Goal: Transaction & Acquisition: Download file/media

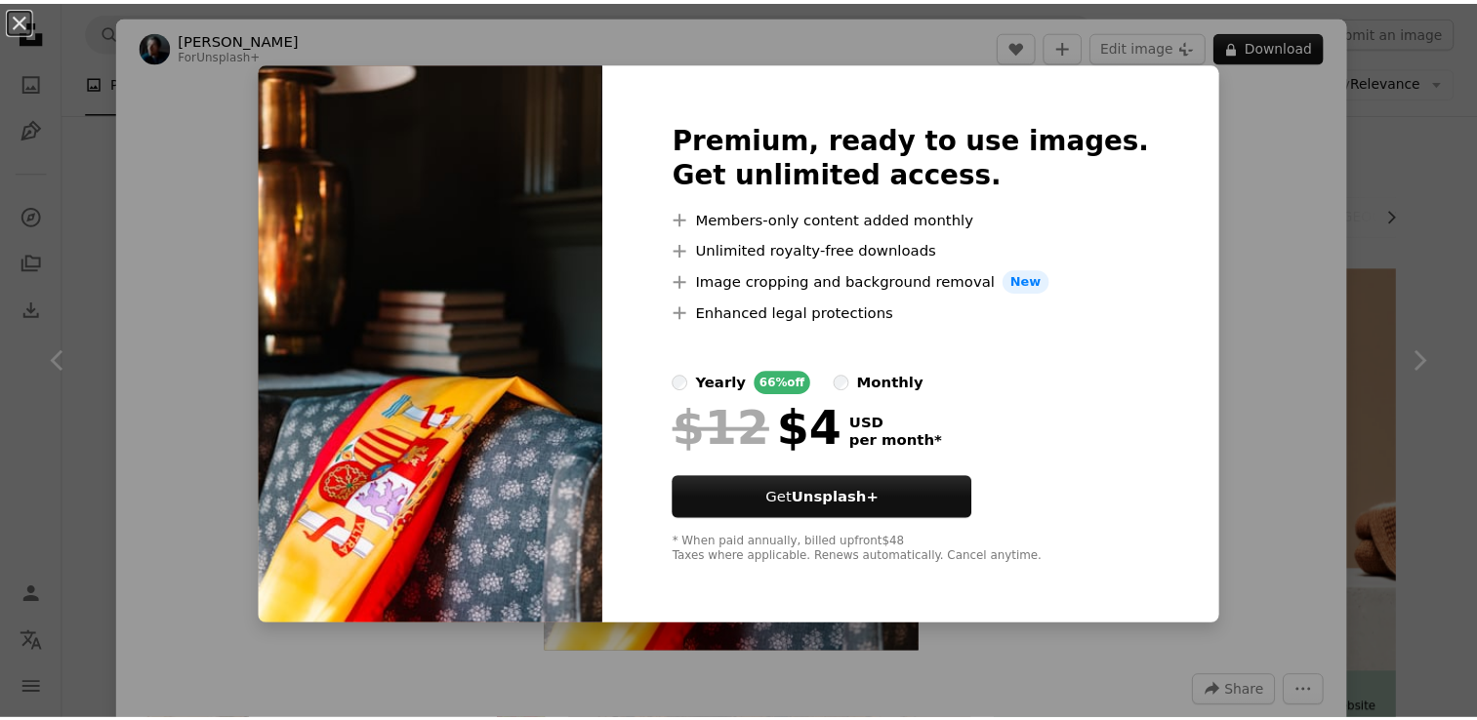
scroll to position [9830, 0]
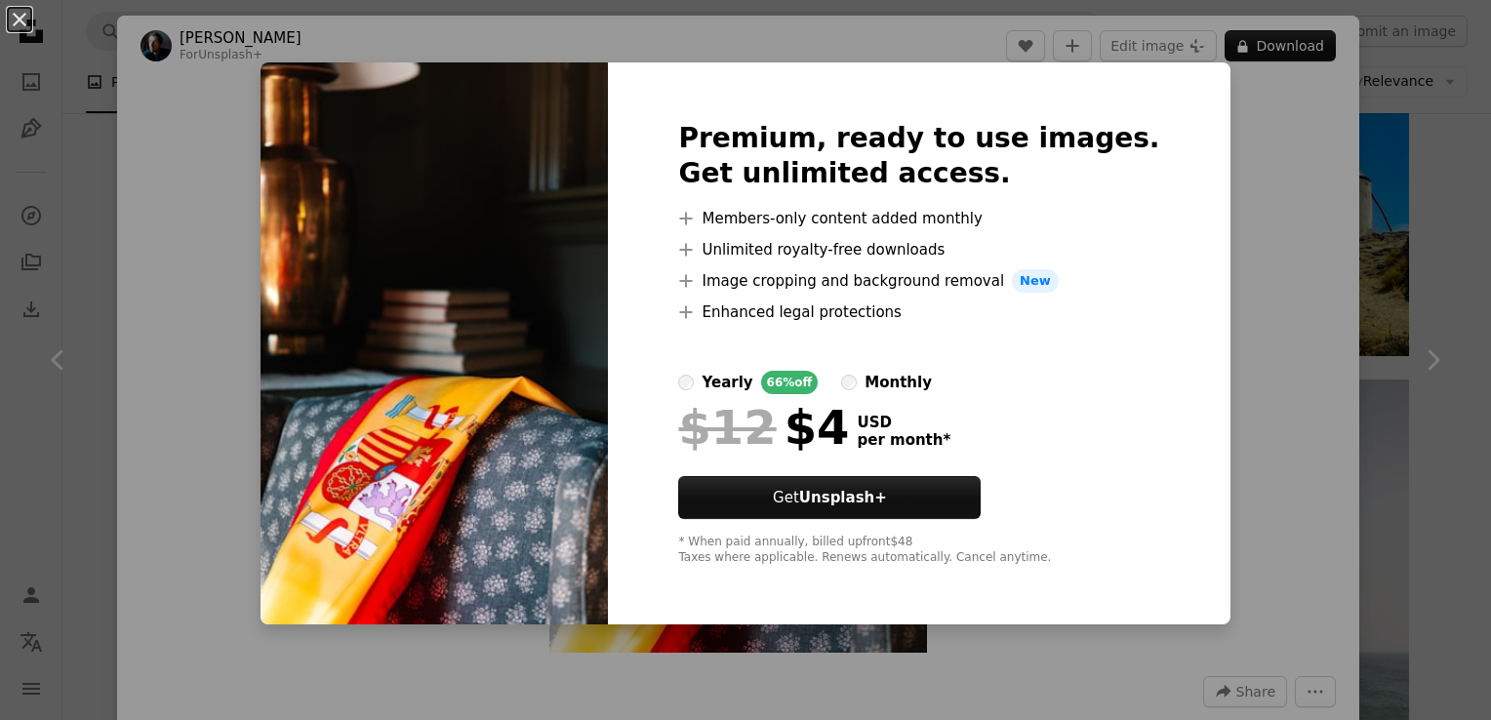
click at [925, 386] on div "monthly" at bounding box center [898, 382] width 67 height 23
click at [26, 27] on button "An X shape" at bounding box center [19, 19] width 23 height 23
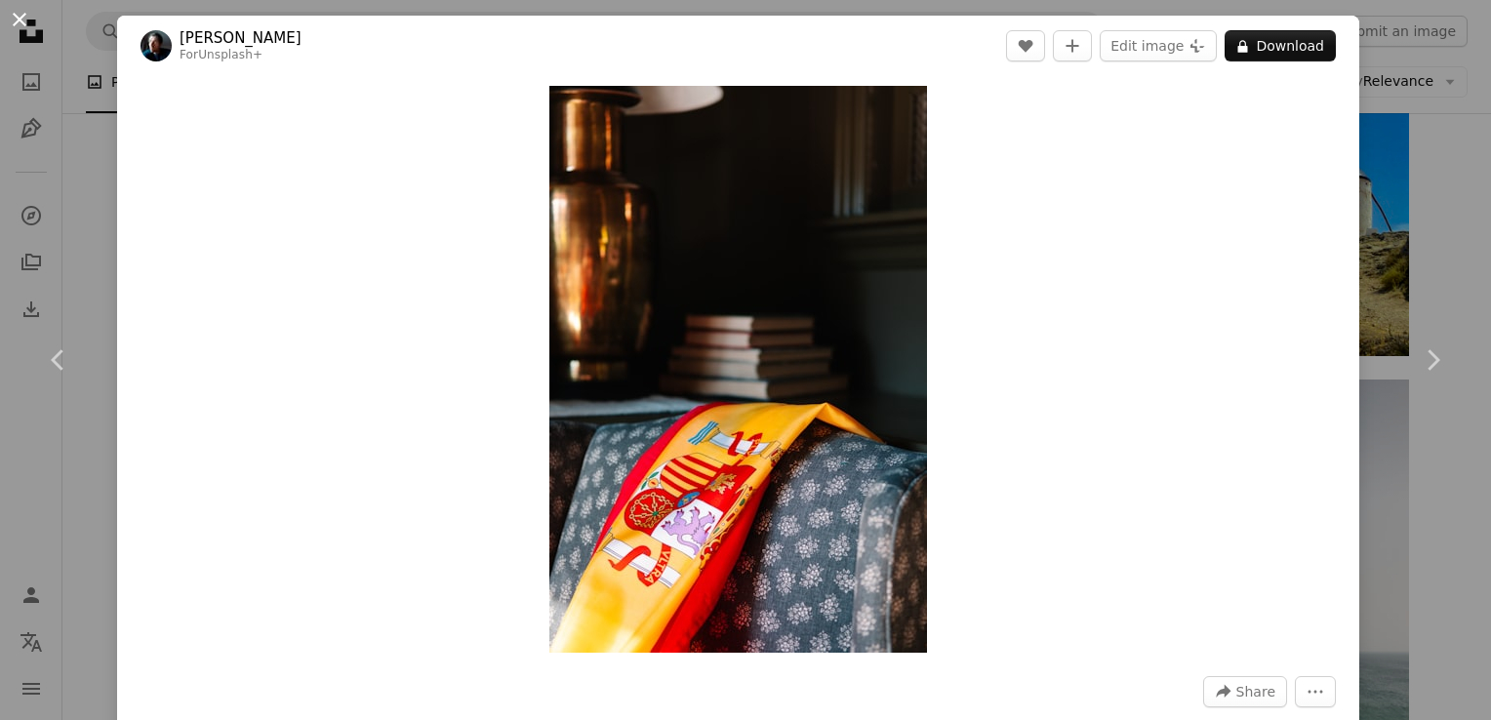
click at [31, 25] on button "An X shape" at bounding box center [19, 19] width 23 height 23
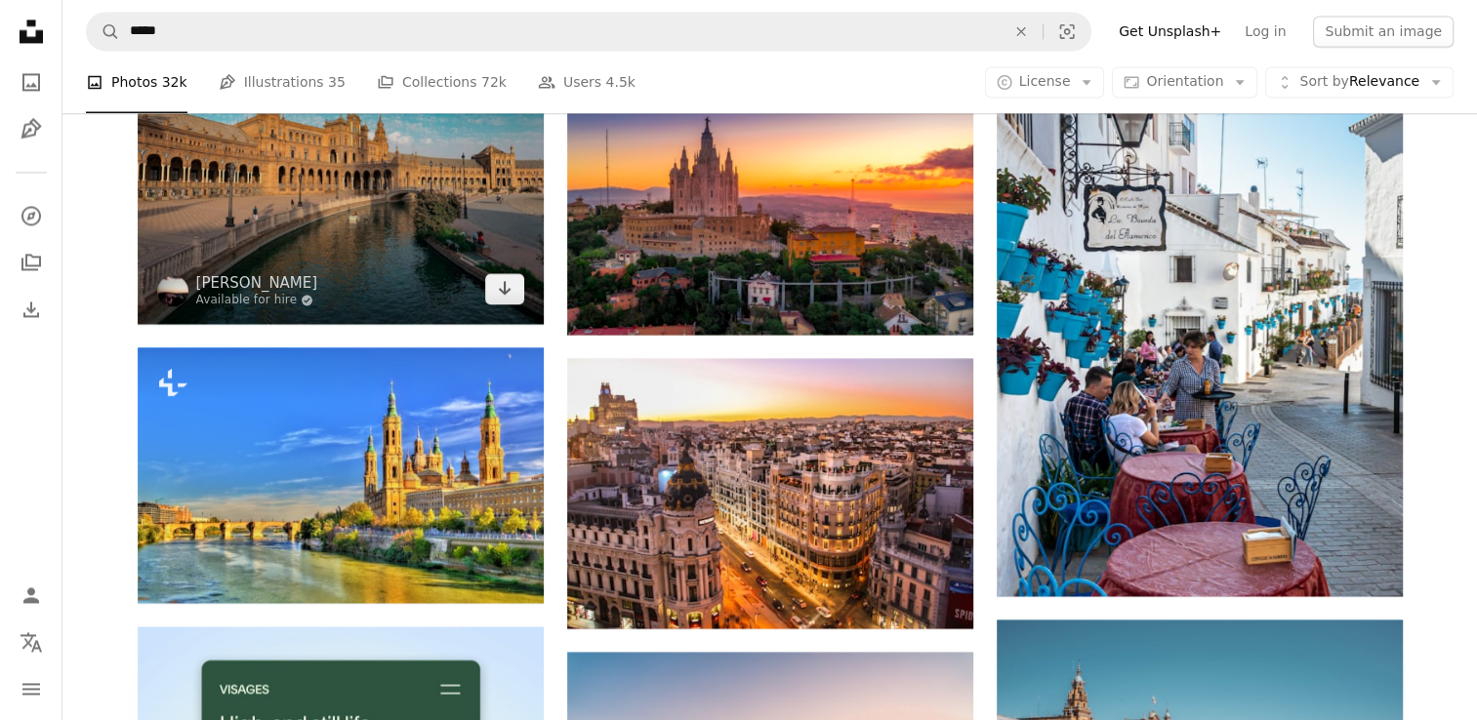
scroll to position [2831, 0]
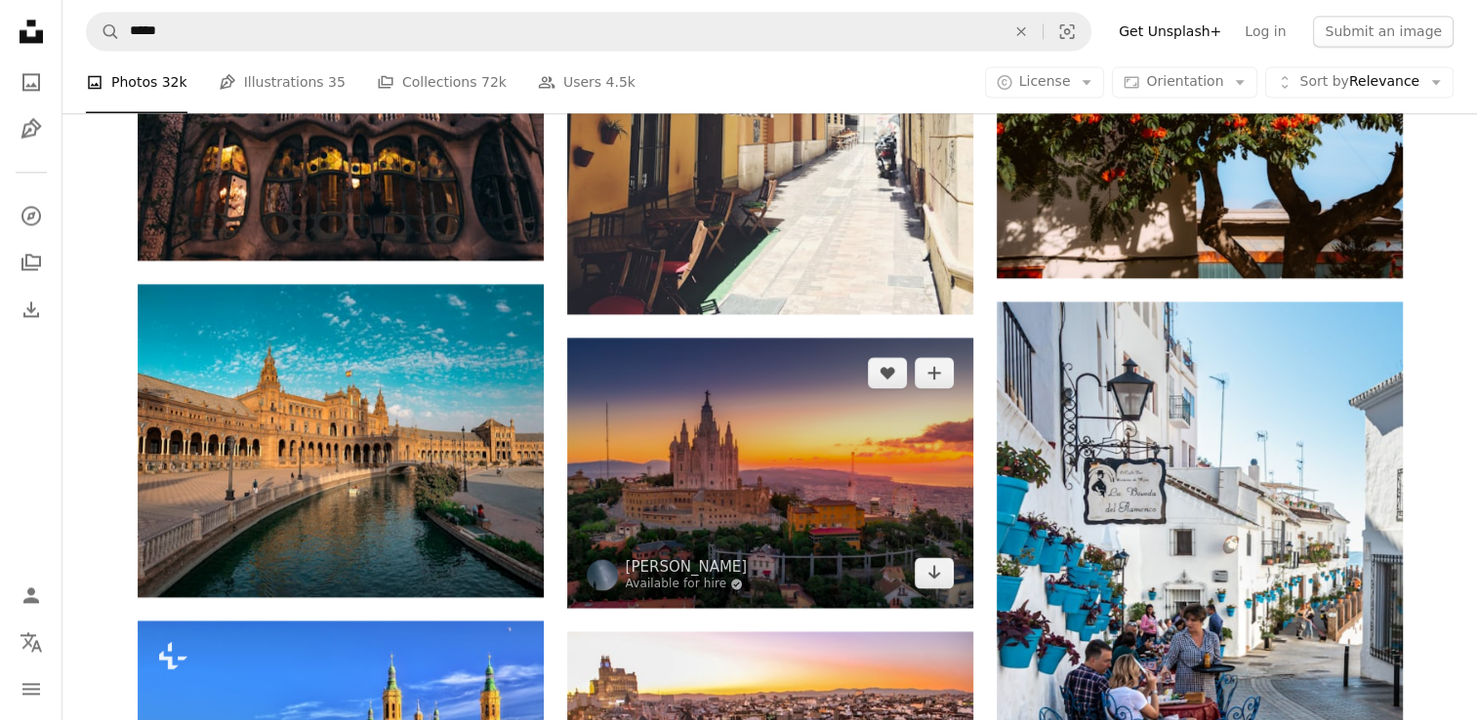
click at [758, 459] on img at bounding box center [770, 473] width 406 height 270
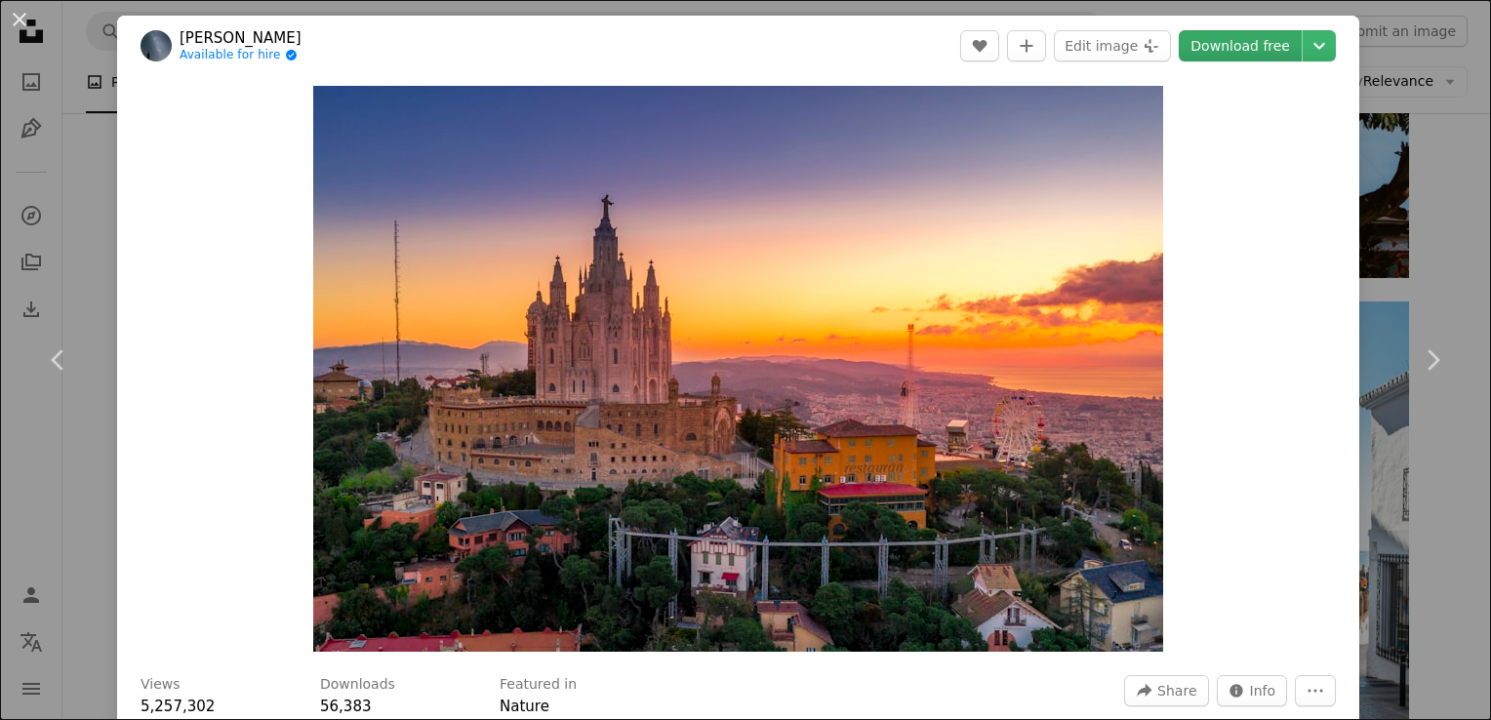
click at [1232, 49] on link "Download free" at bounding box center [1240, 45] width 123 height 31
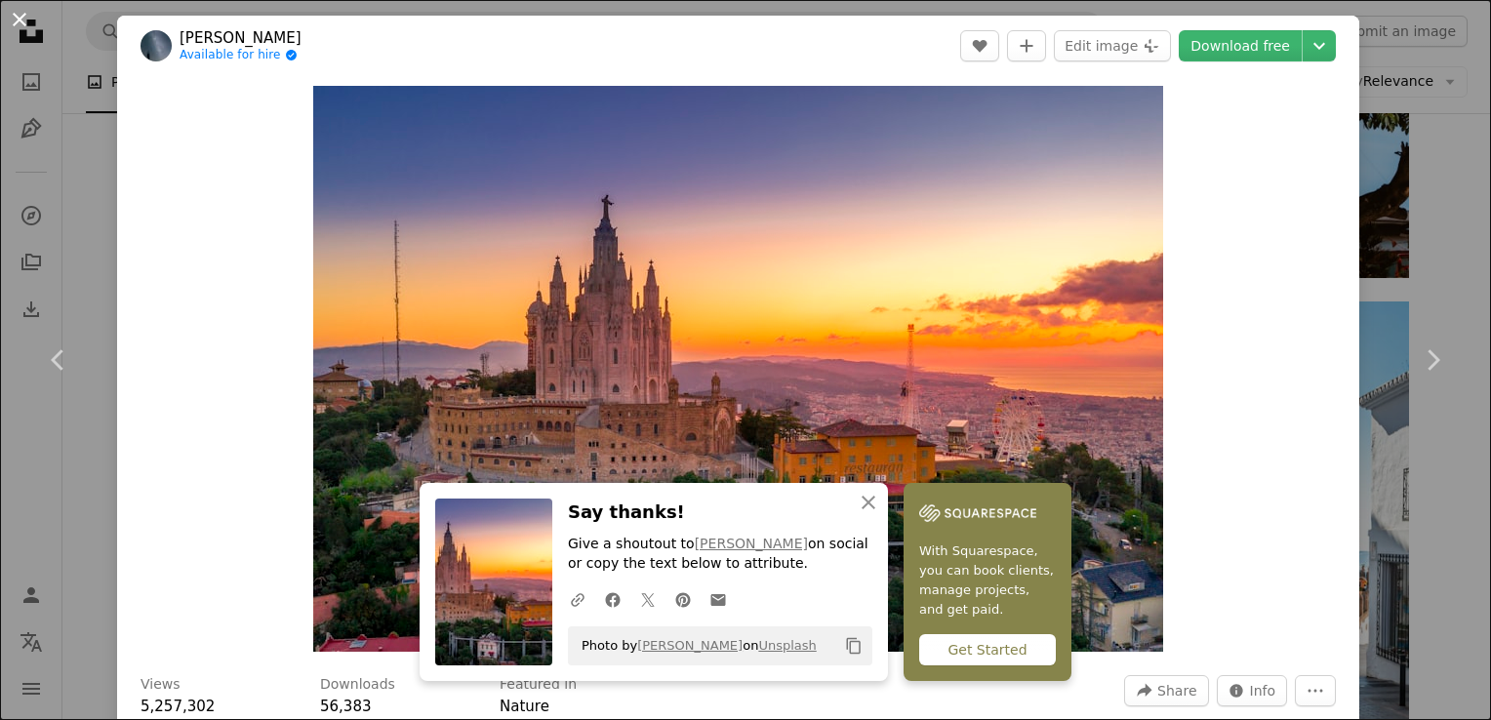
click at [23, 12] on button "An X shape" at bounding box center [19, 19] width 23 height 23
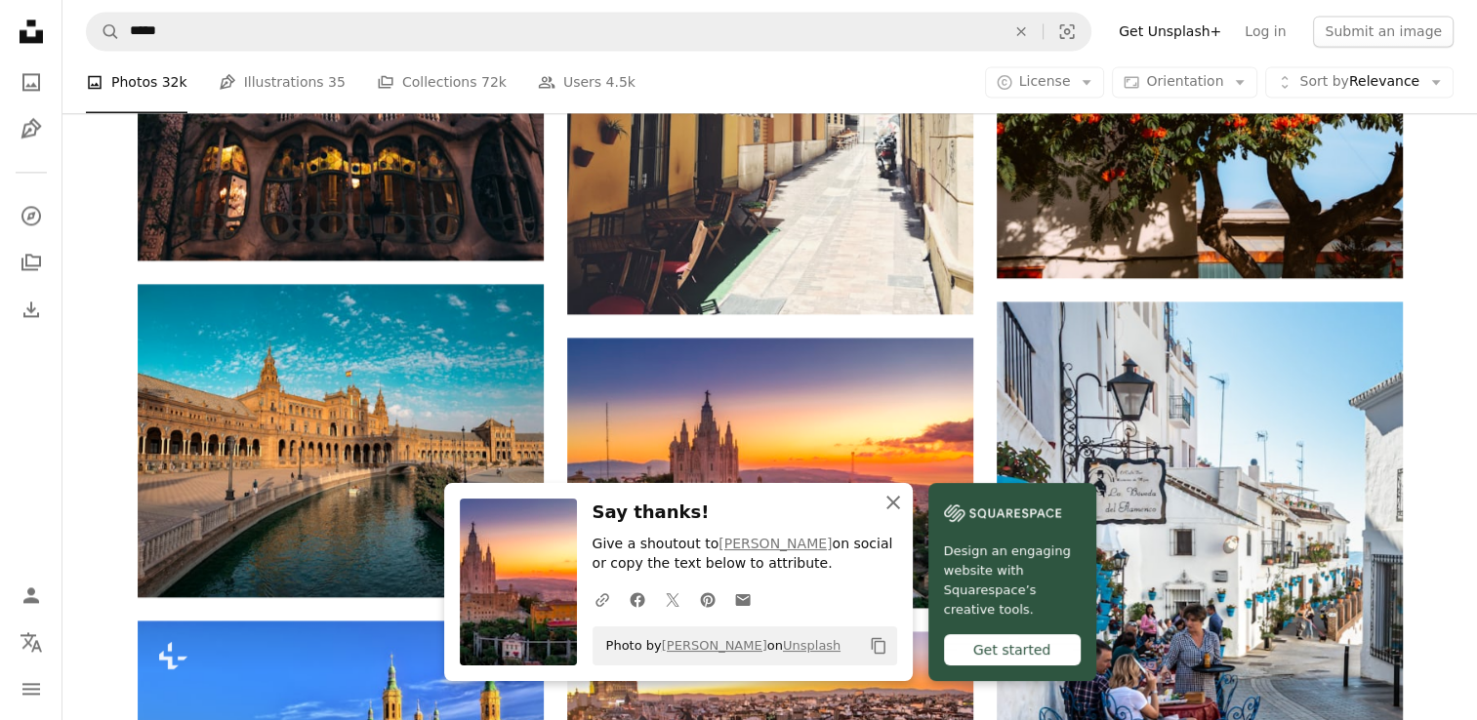
click at [894, 507] on icon "An X shape" at bounding box center [892, 502] width 23 height 23
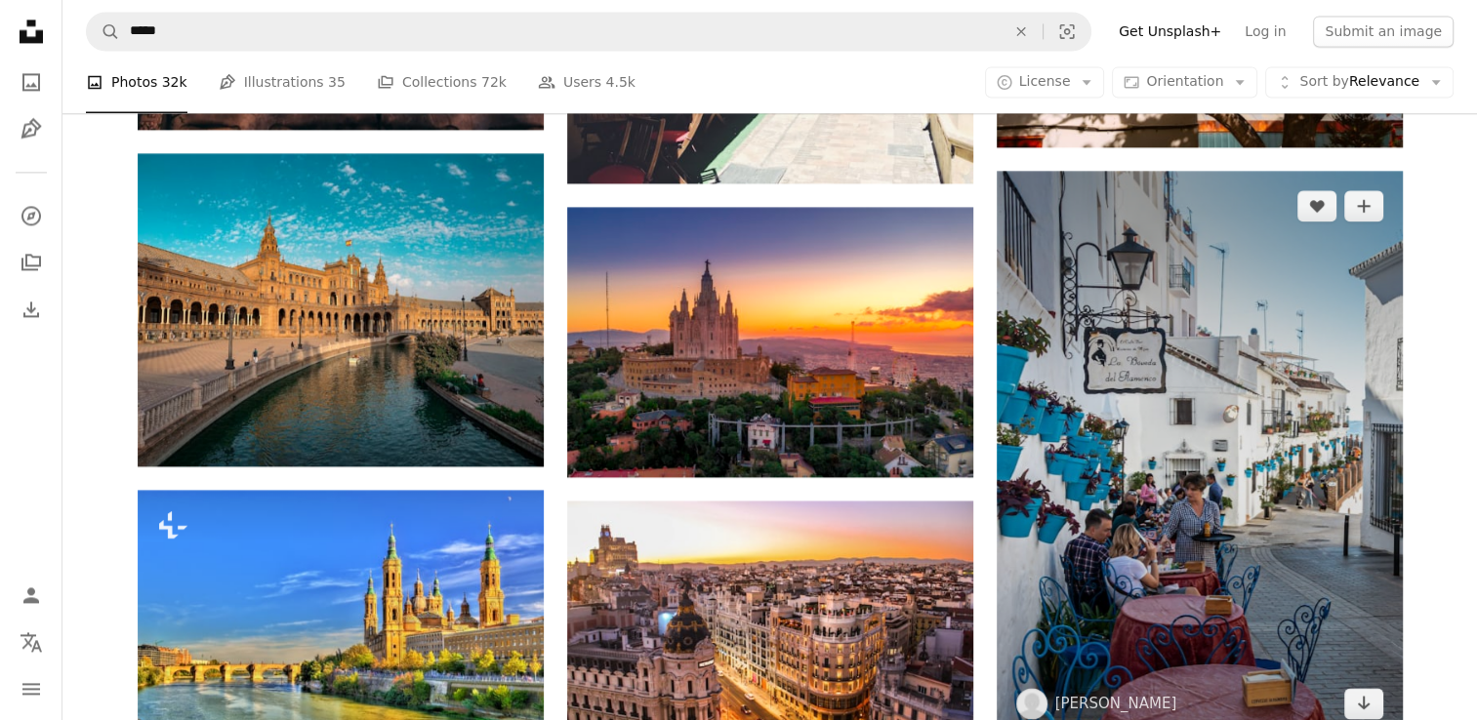
scroll to position [2997, 0]
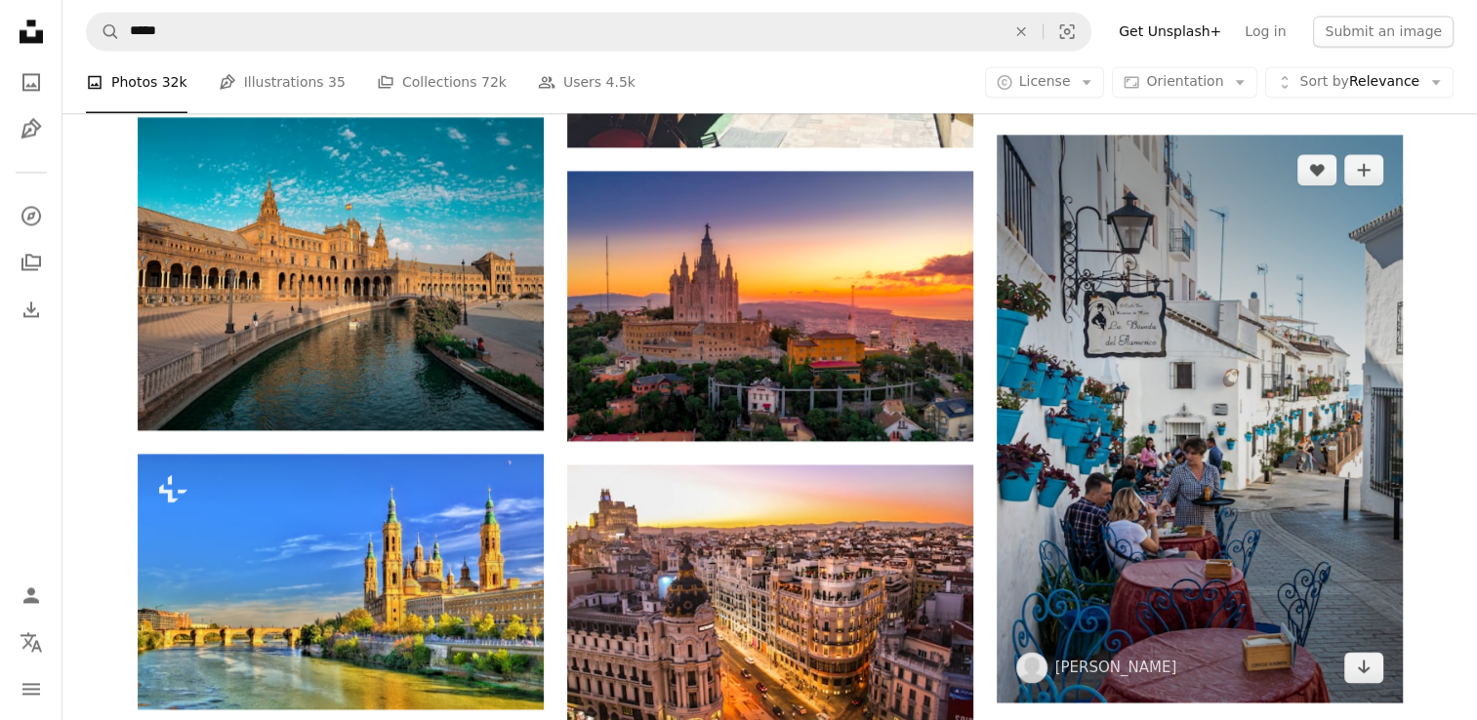
click at [1166, 464] on img at bounding box center [1200, 419] width 406 height 568
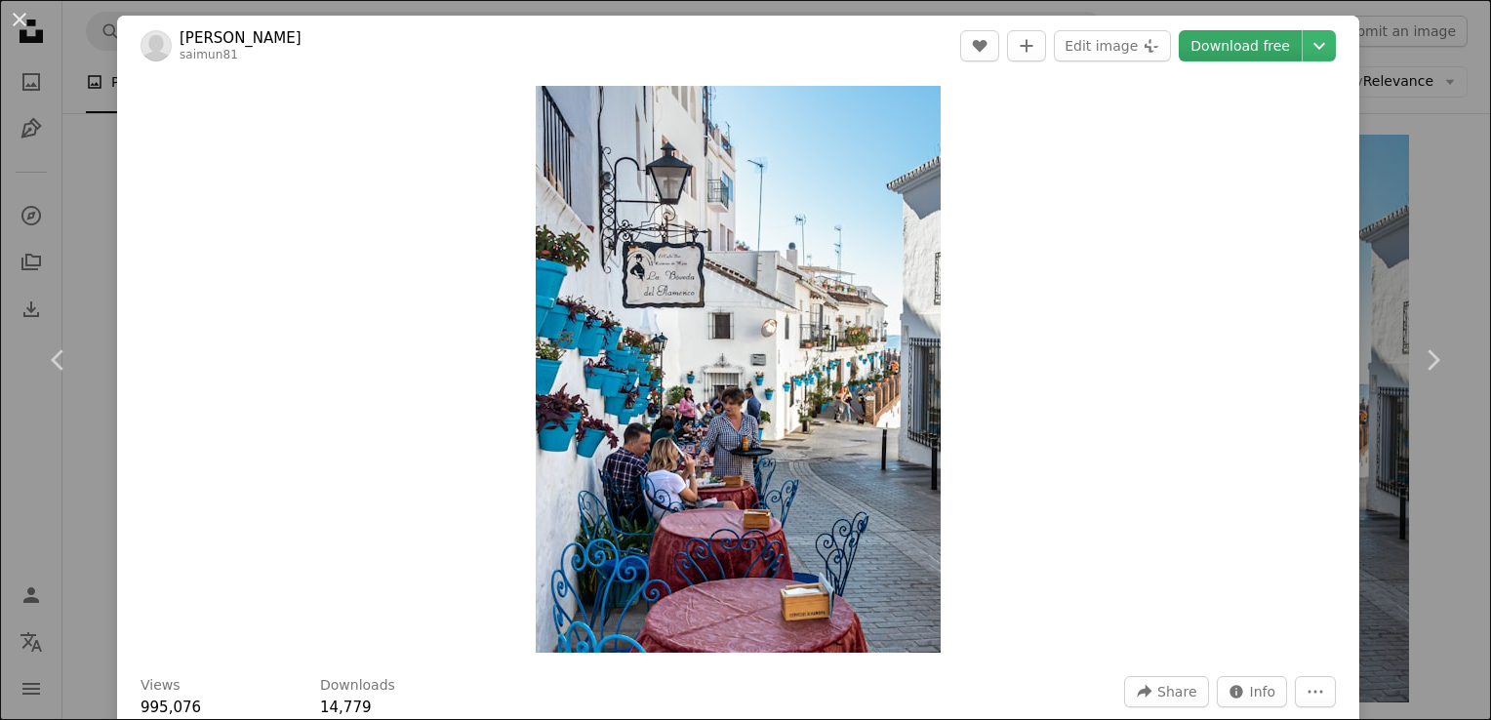
click at [1237, 30] on link "Download free" at bounding box center [1240, 45] width 123 height 31
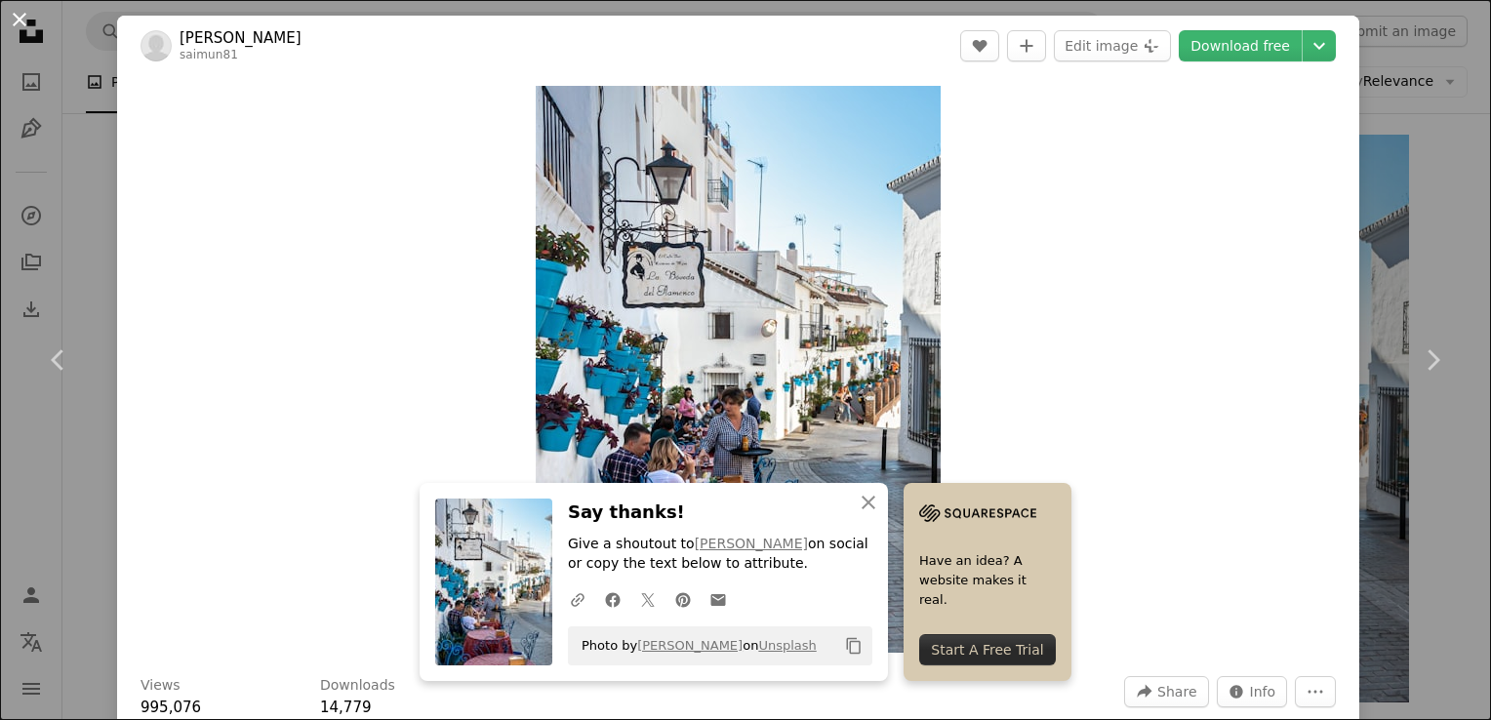
click at [19, 25] on button "An X shape" at bounding box center [19, 19] width 23 height 23
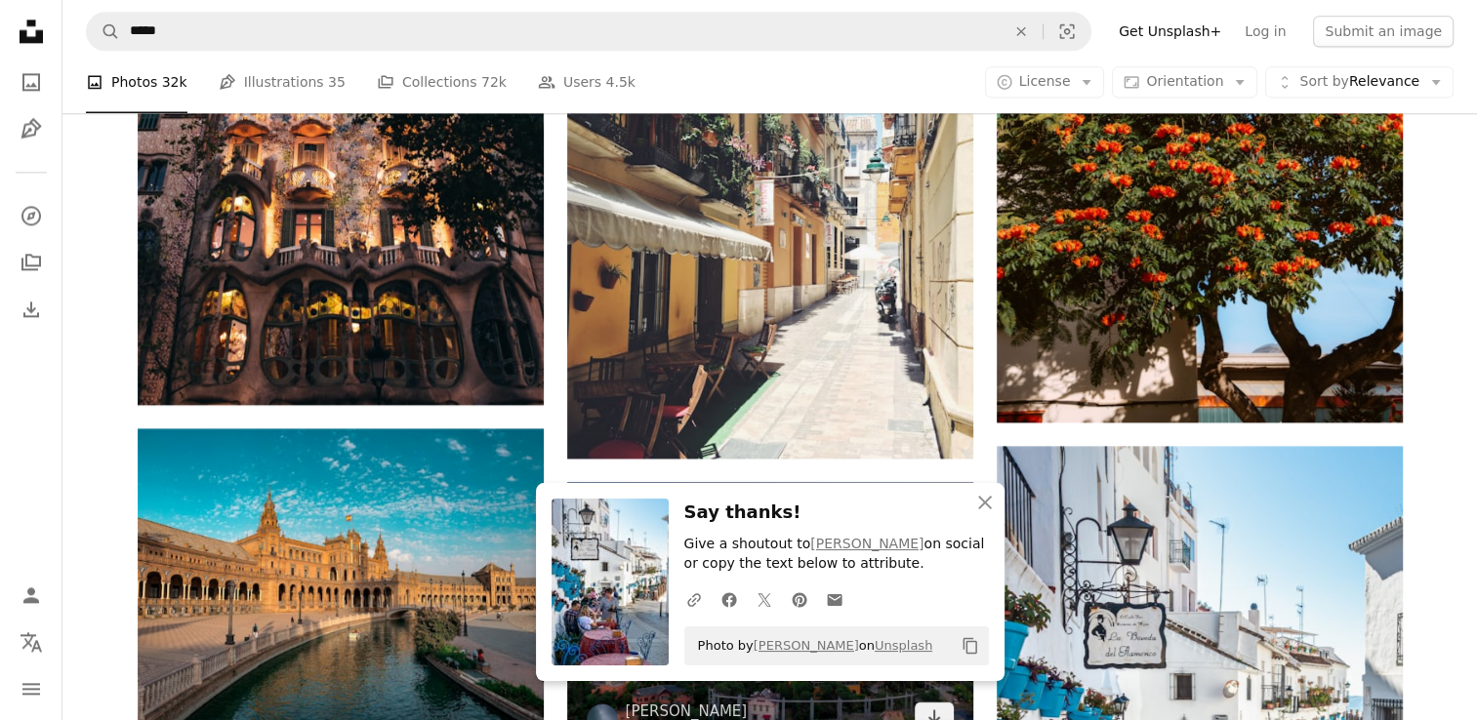
scroll to position [2680, 0]
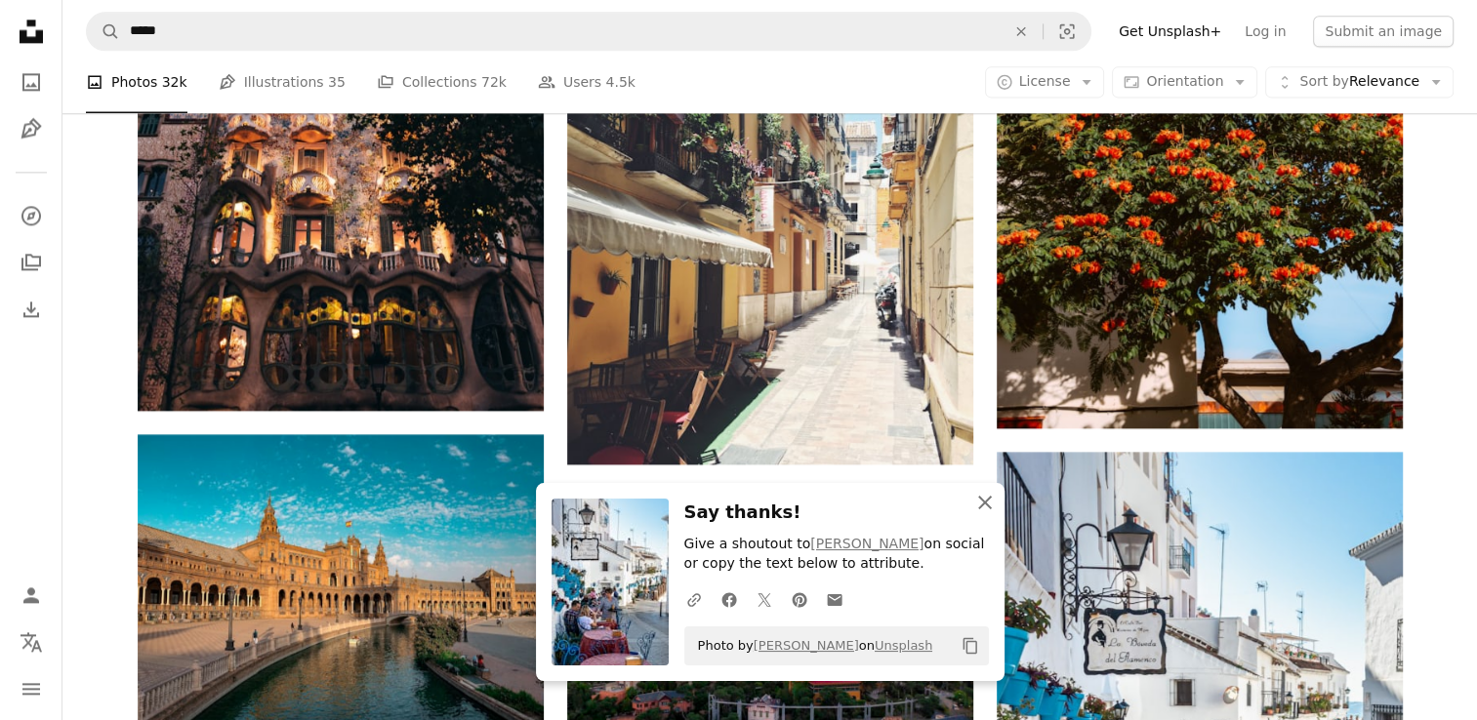
click at [991, 508] on icon "An X shape" at bounding box center [984, 502] width 23 height 23
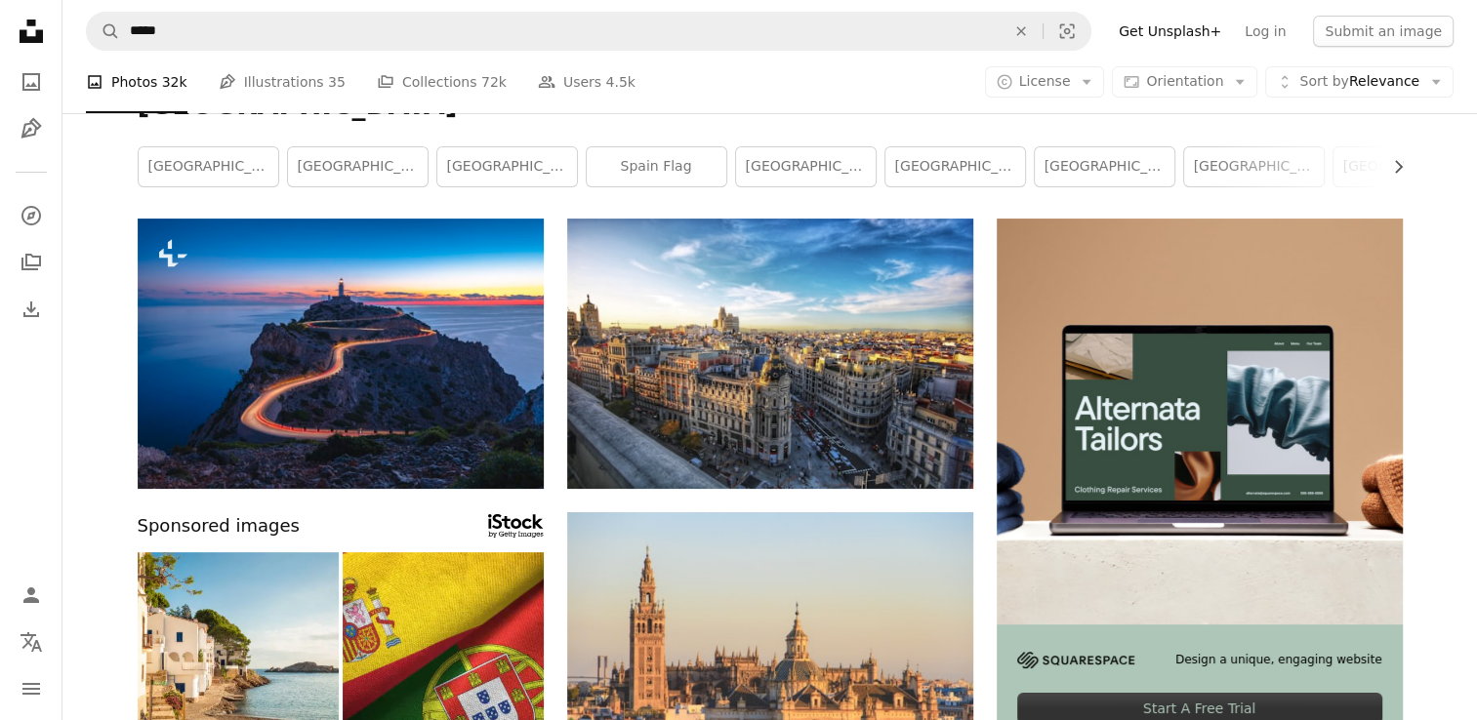
scroll to position [0, 0]
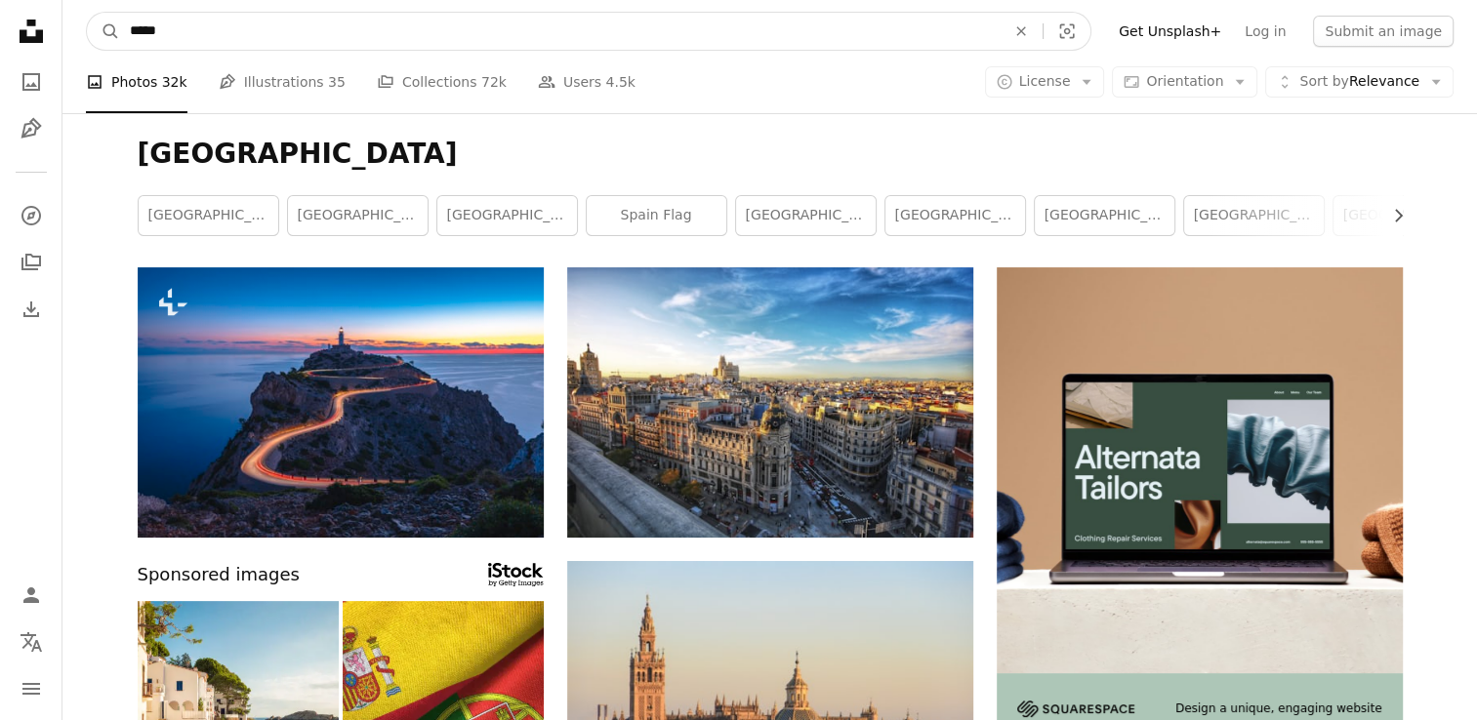
click at [235, 38] on input "*****" at bounding box center [559, 31] width 879 height 37
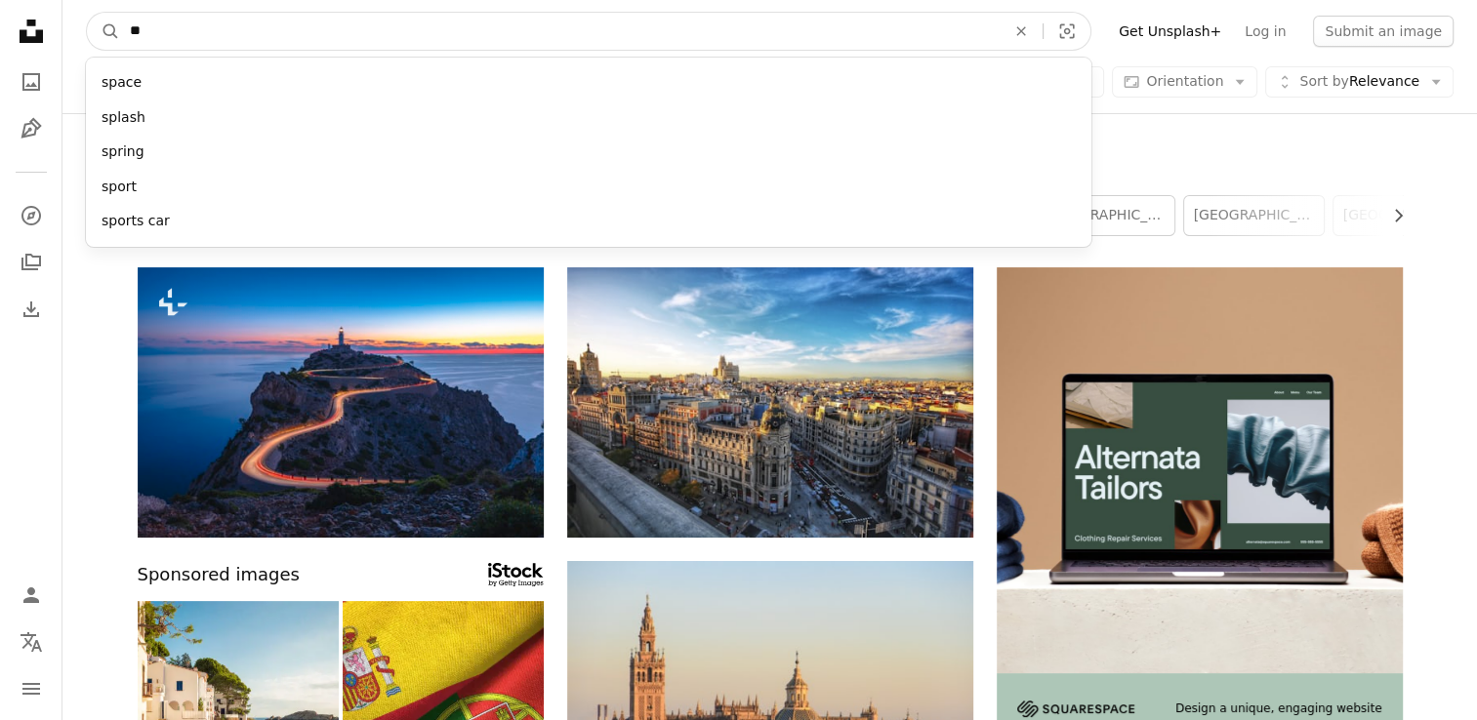
type input "*"
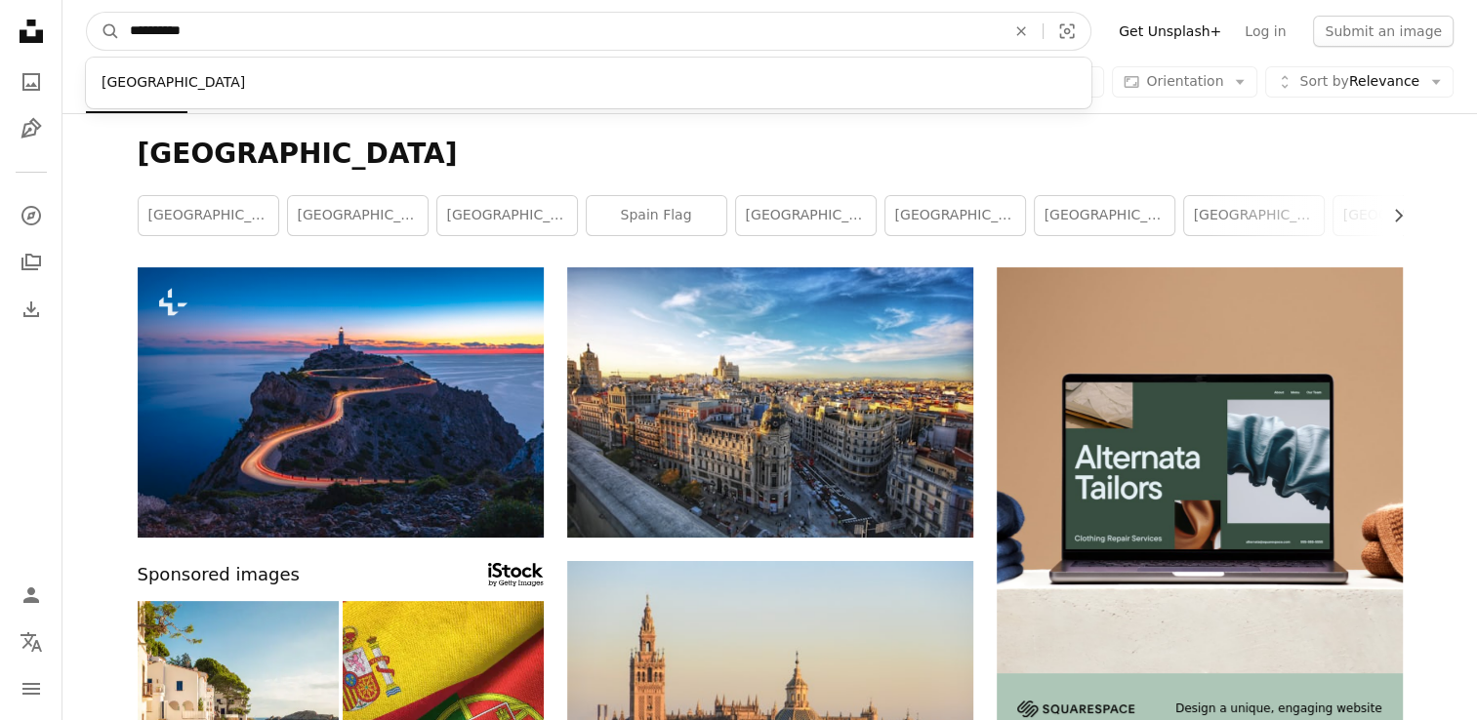
type input "**********"
click button "A magnifying glass" at bounding box center [103, 31] width 33 height 37
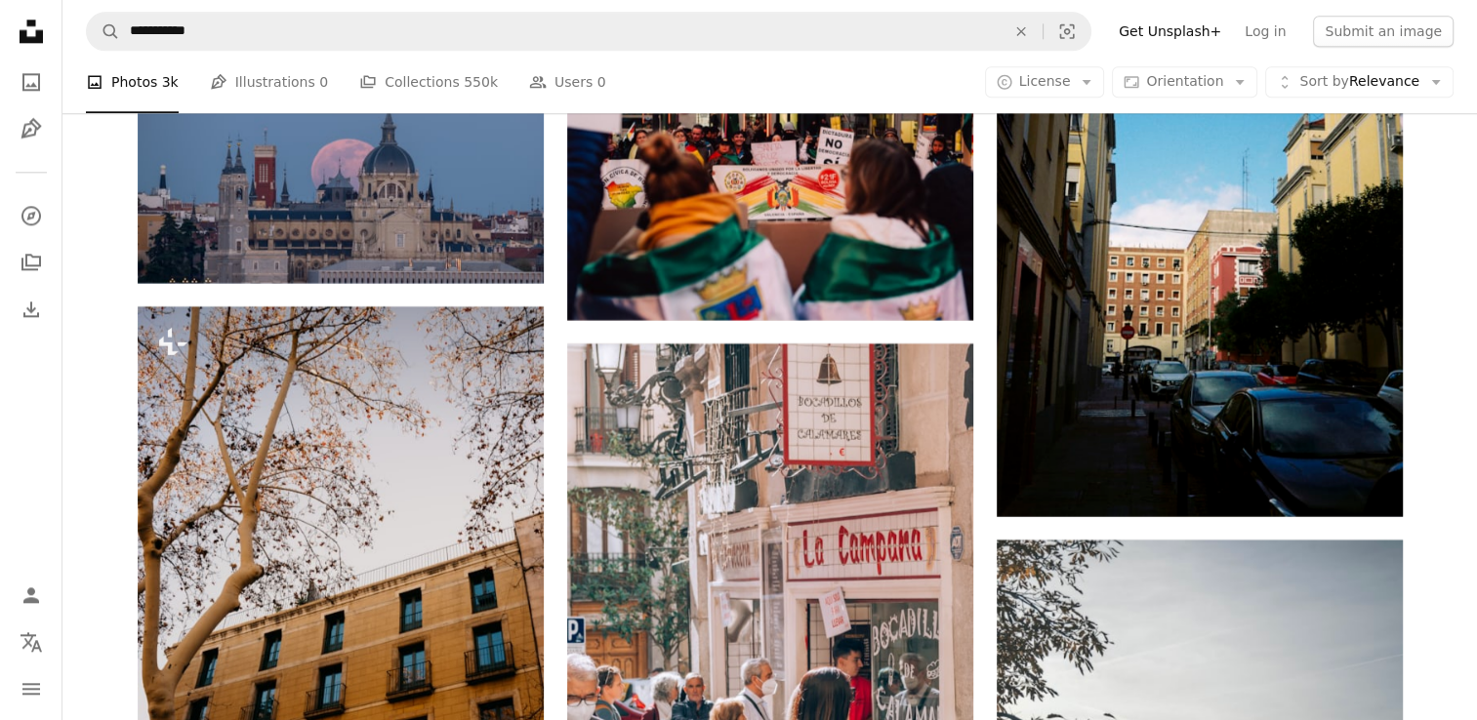
scroll to position [24559, 0]
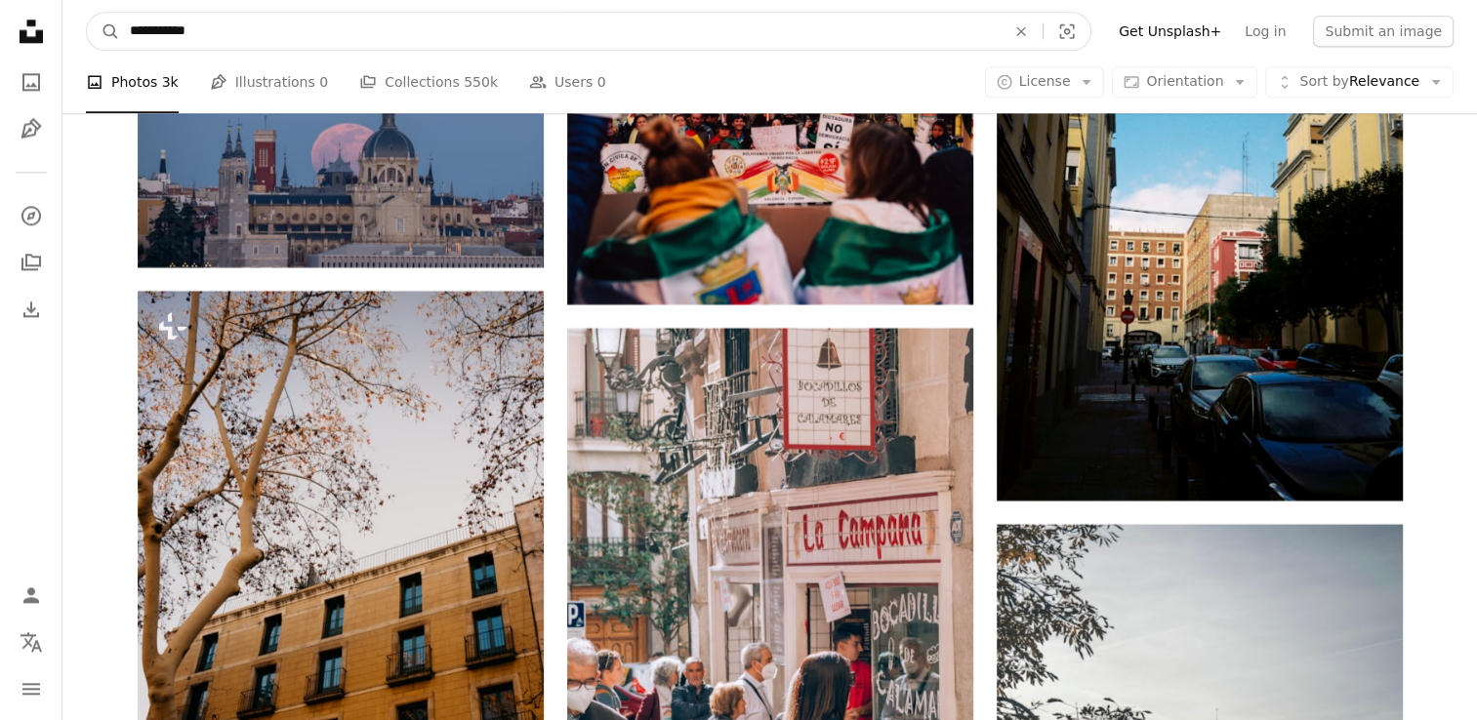
click at [232, 29] on input "**********" at bounding box center [559, 31] width 879 height 37
type input "******"
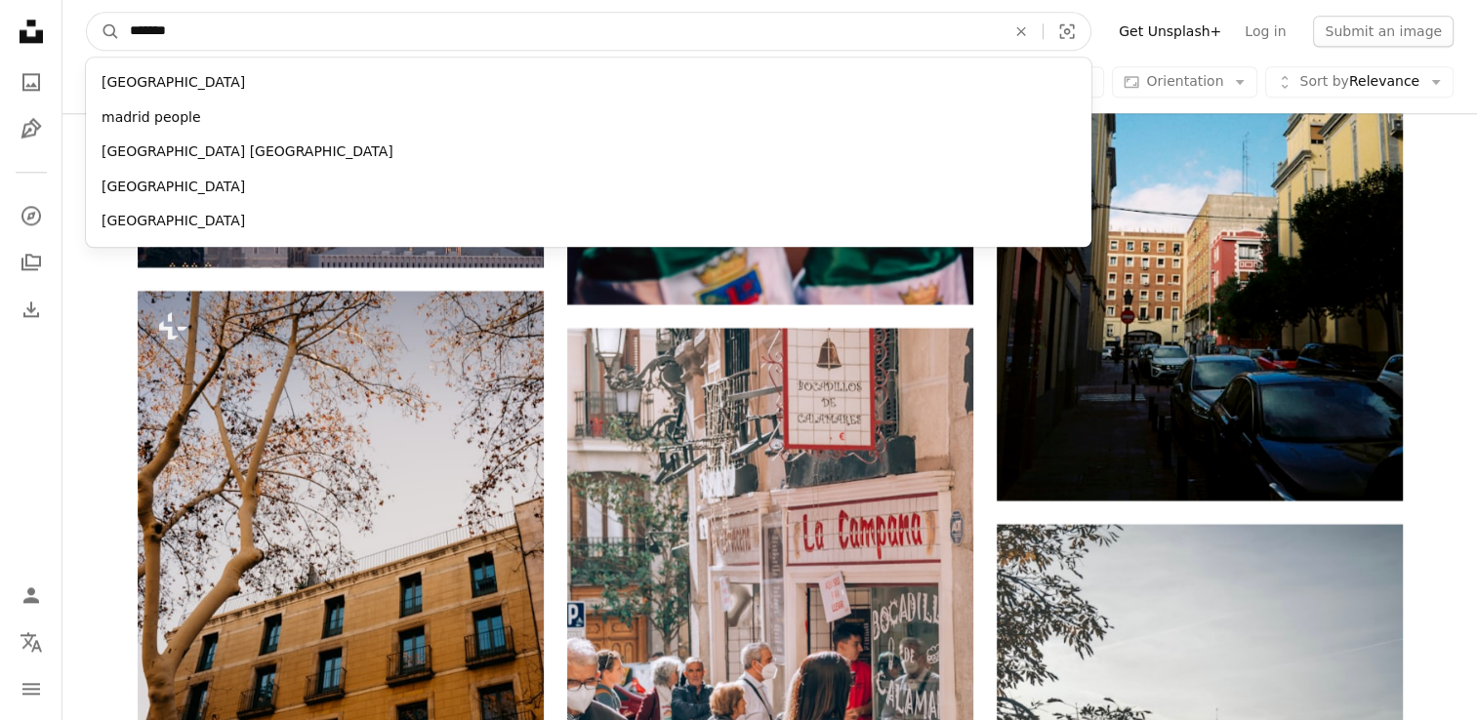
click button "A magnifying glass" at bounding box center [103, 31] width 33 height 37
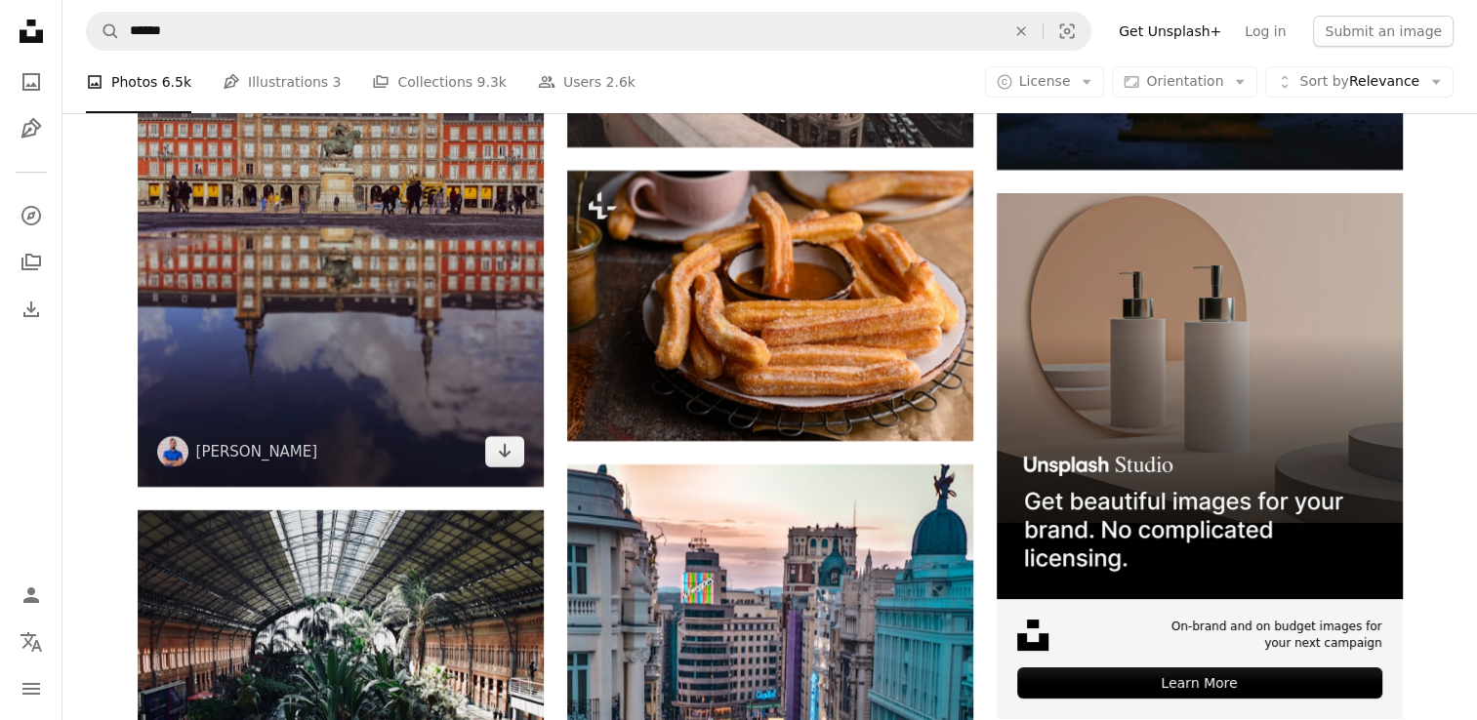
scroll to position [7264, 0]
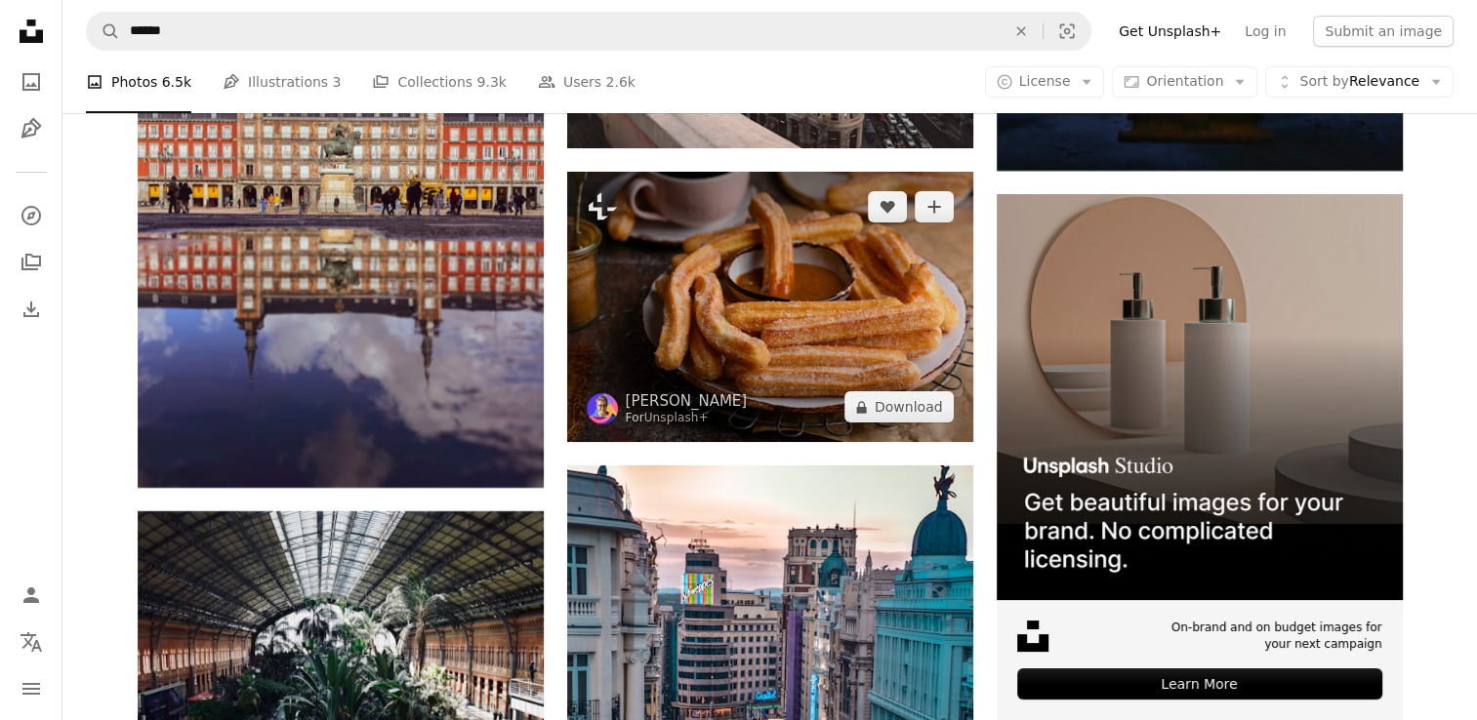
click at [691, 288] on img at bounding box center [770, 307] width 406 height 270
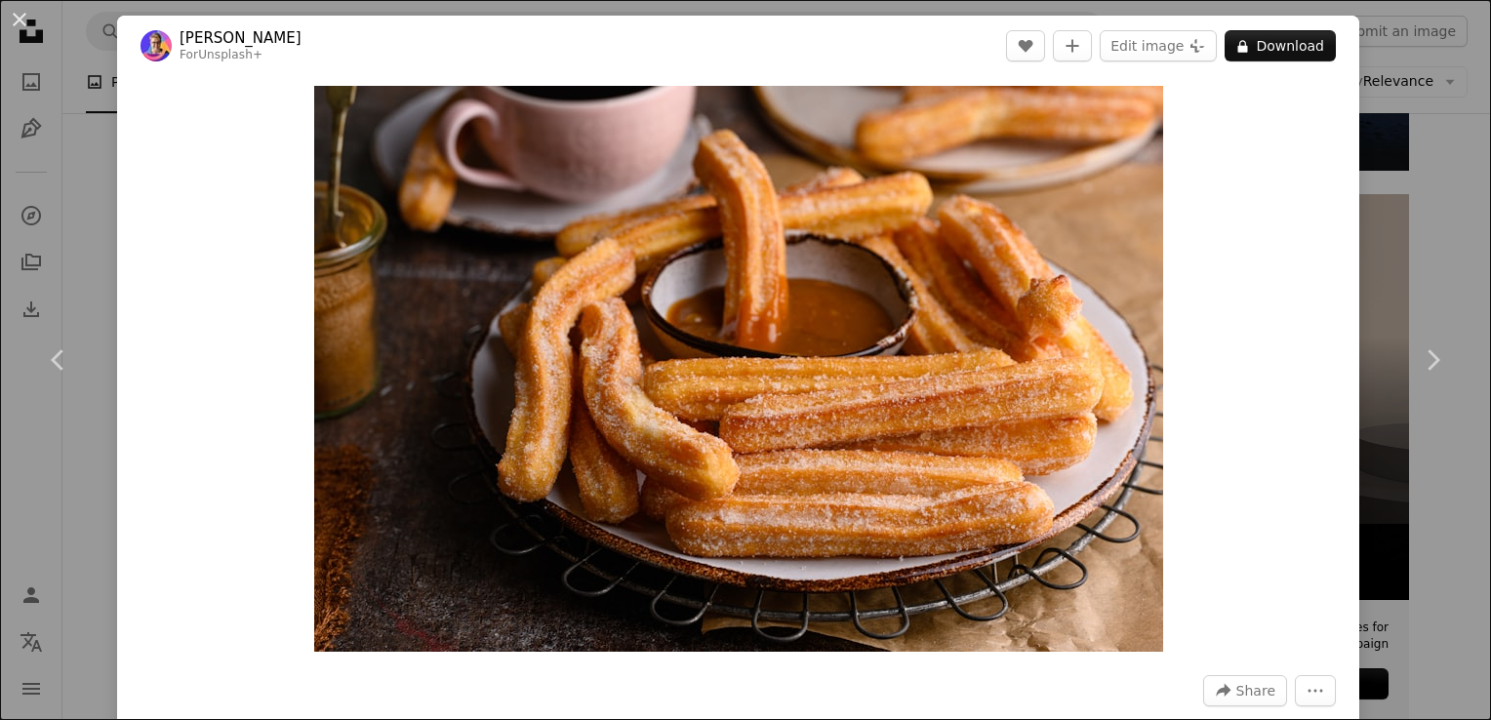
click at [61, 114] on div "An X shape Chevron left Chevron right [PERSON_NAME] For Unsplash+ A heart A plu…" at bounding box center [745, 360] width 1491 height 720
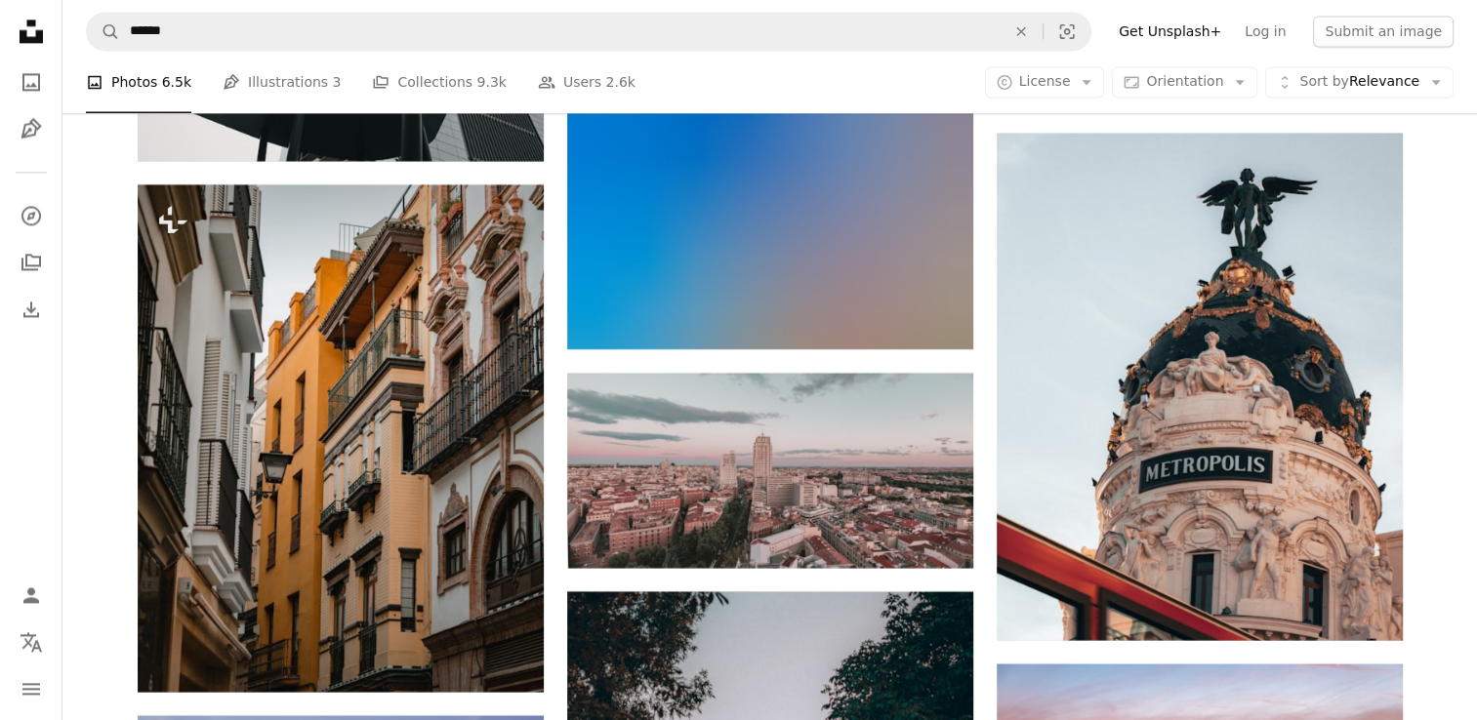
scroll to position [17580, 0]
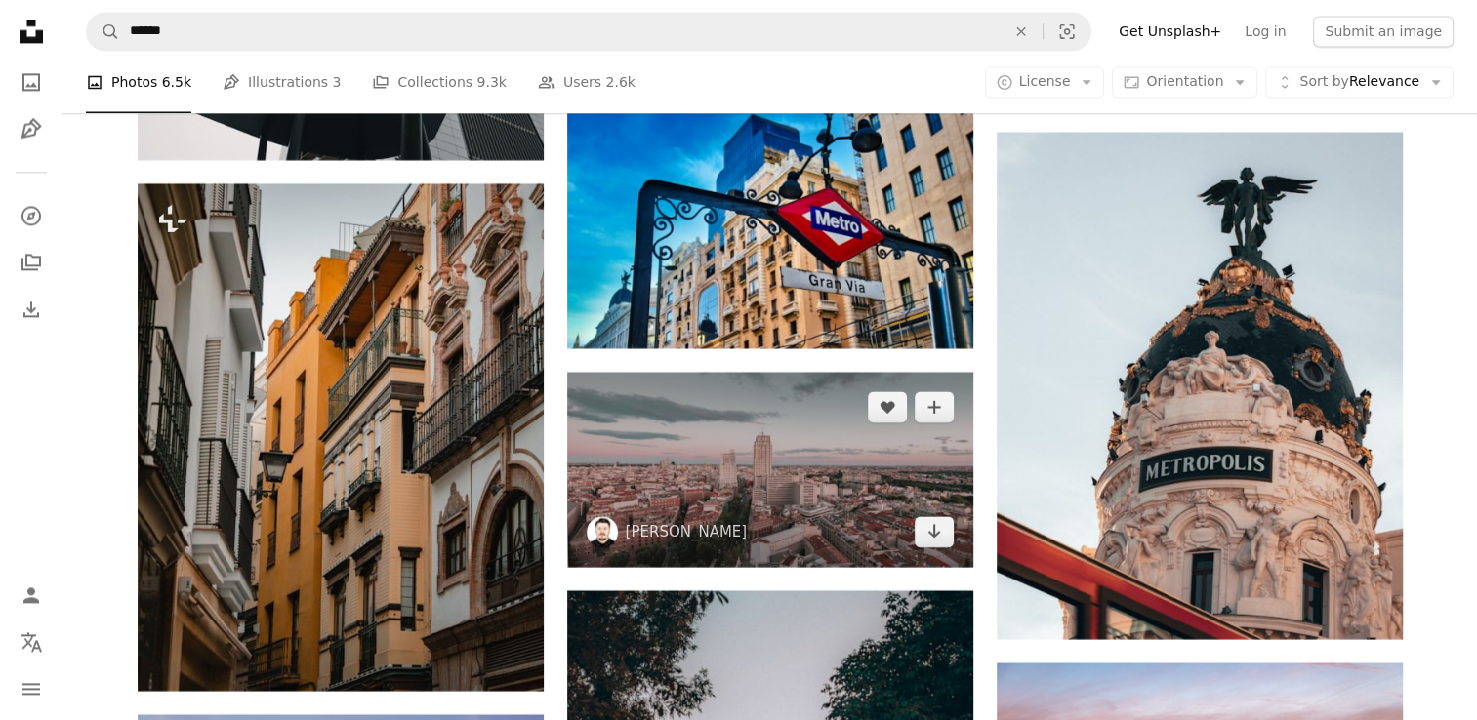
click at [829, 488] on img at bounding box center [770, 469] width 406 height 195
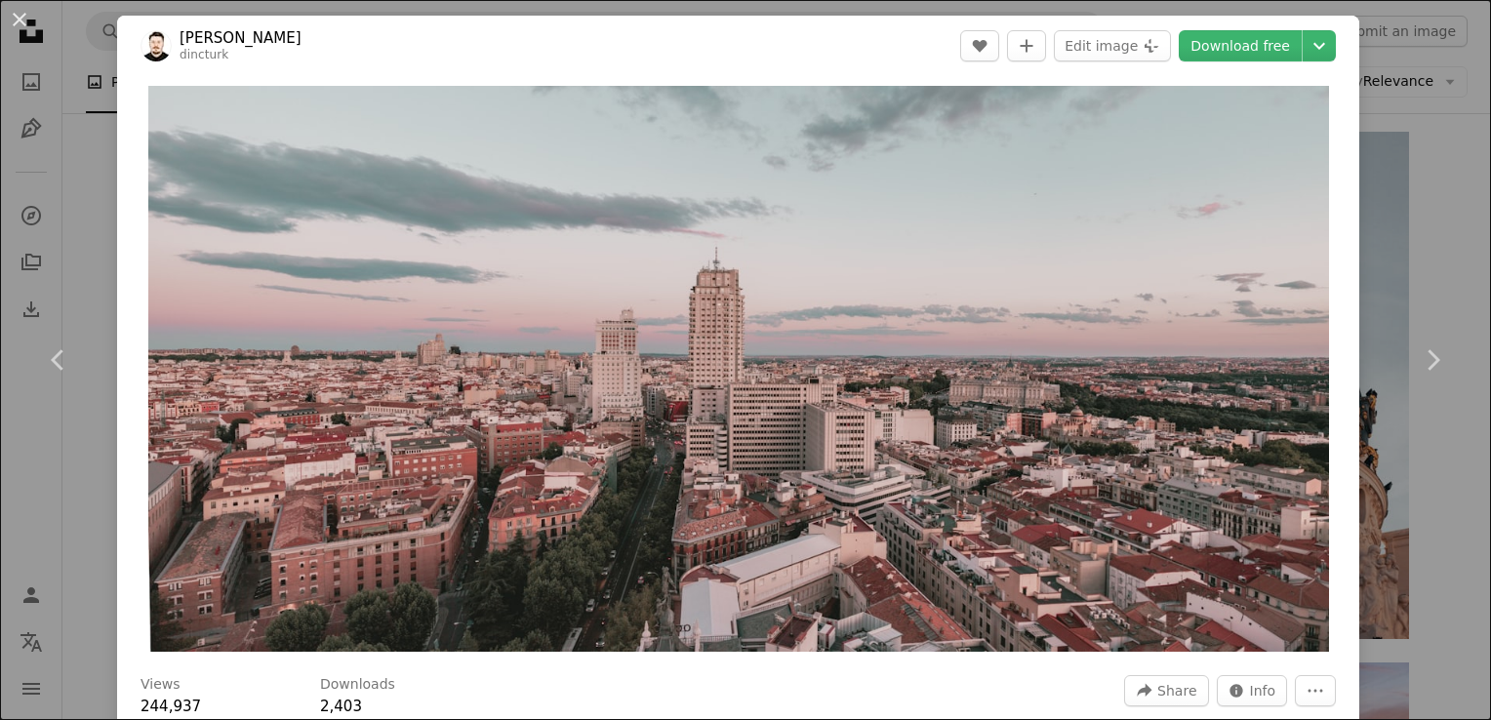
click at [122, 314] on div "Zoom in" at bounding box center [738, 369] width 1243 height 586
click at [86, 118] on div "An X shape Chevron left Chevron right [PERSON_NAME] dincturk A heart A plus sig…" at bounding box center [745, 360] width 1491 height 720
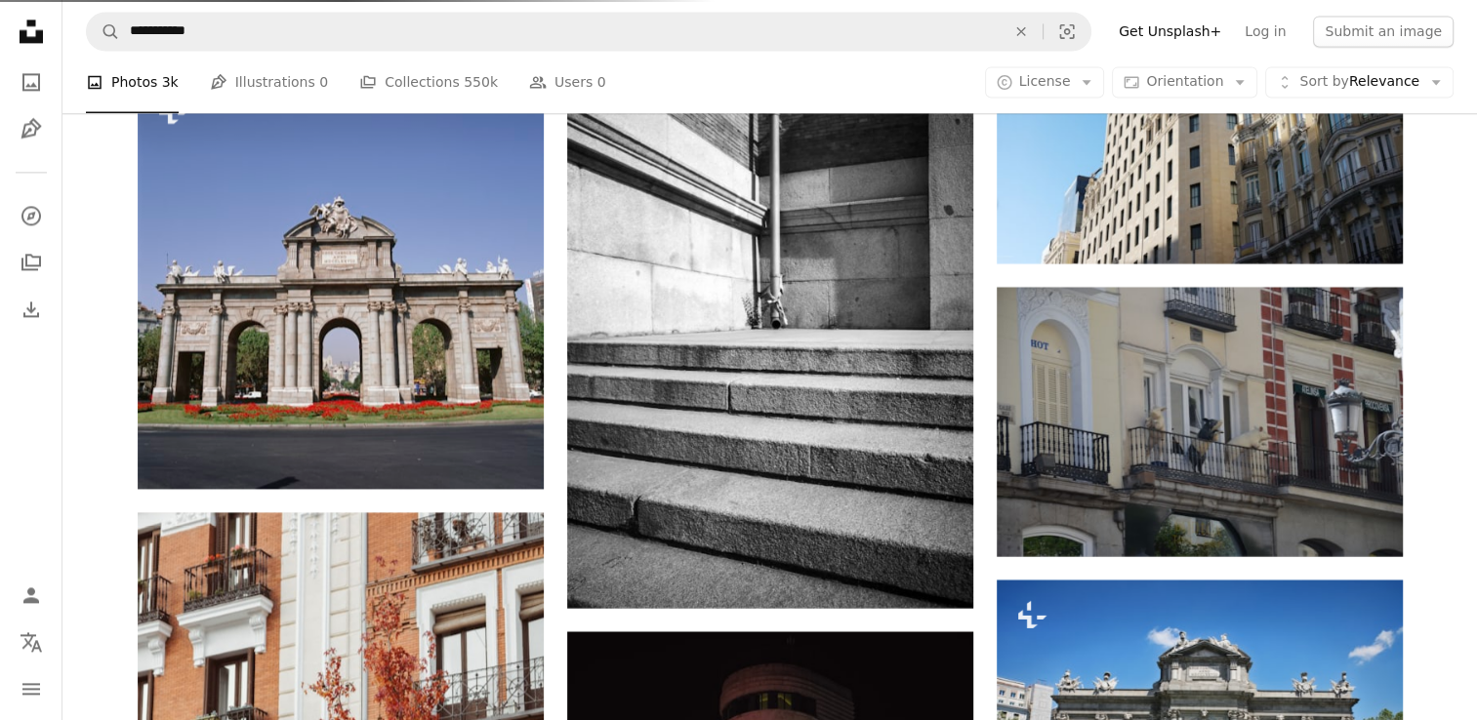
scroll to position [24559, 0]
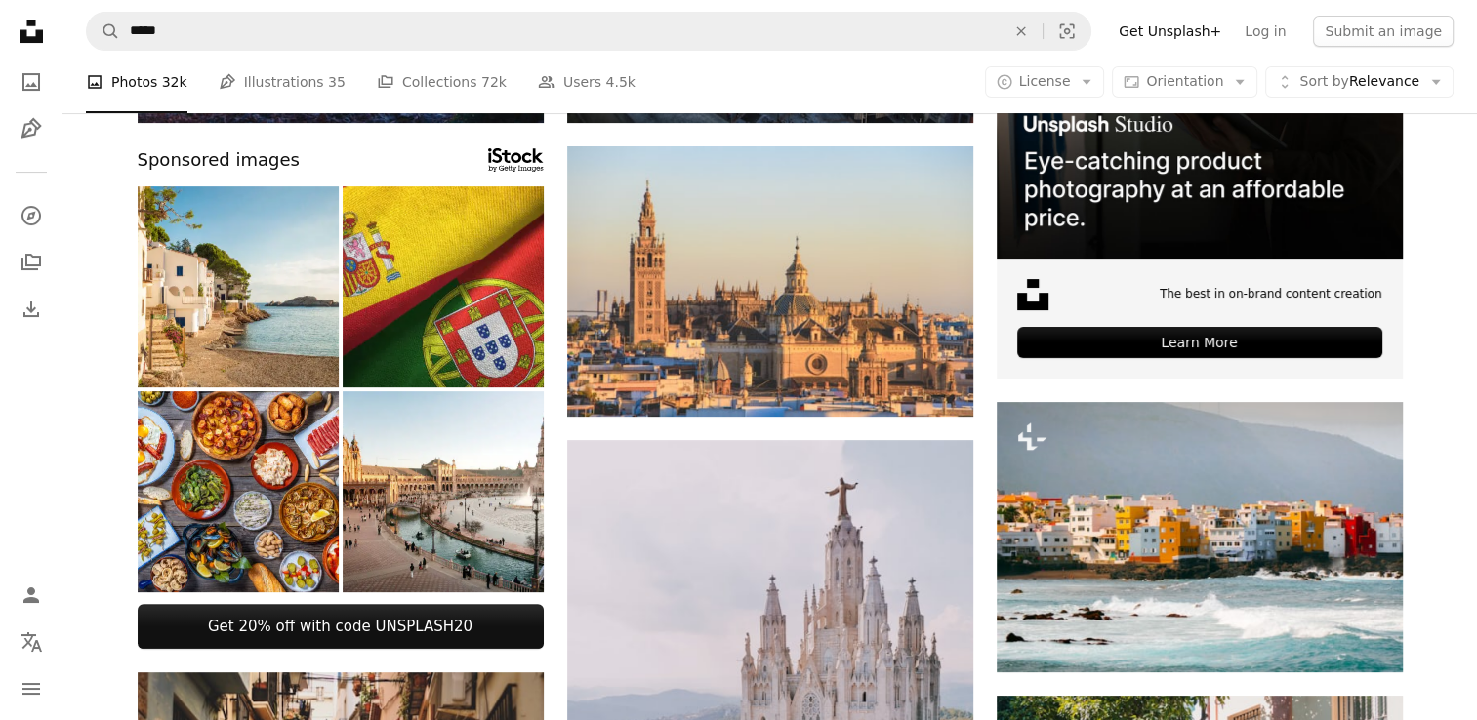
scroll to position [414, 0]
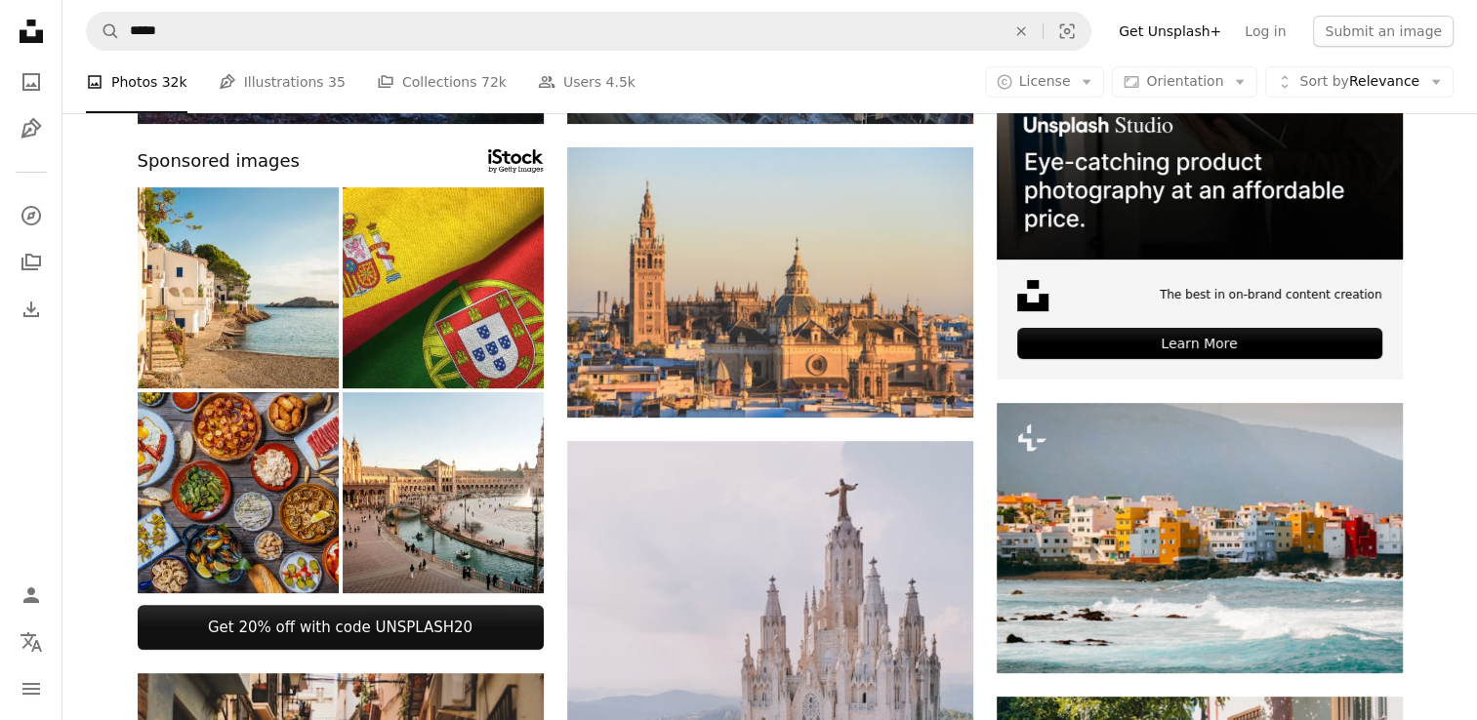
click at [250, 512] on img at bounding box center [238, 492] width 201 height 201
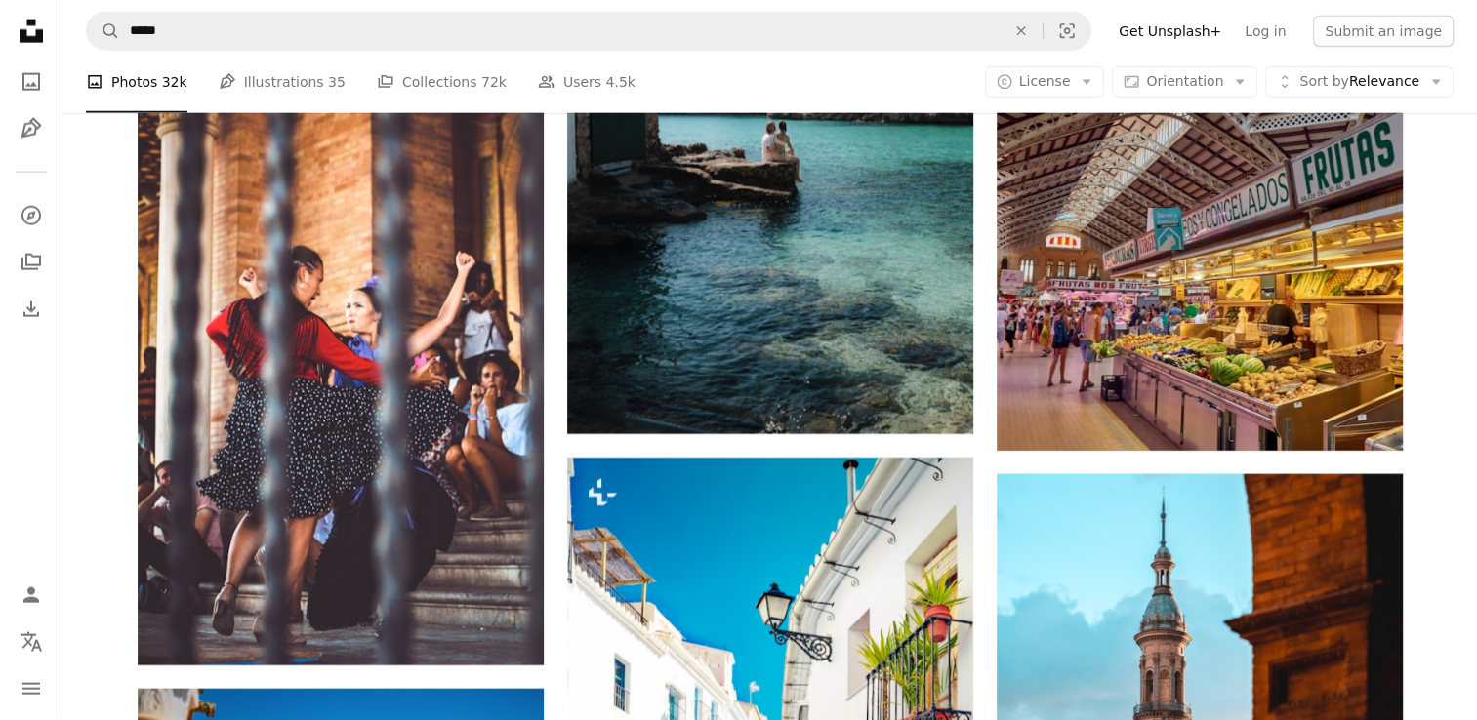
scroll to position [4797, 0]
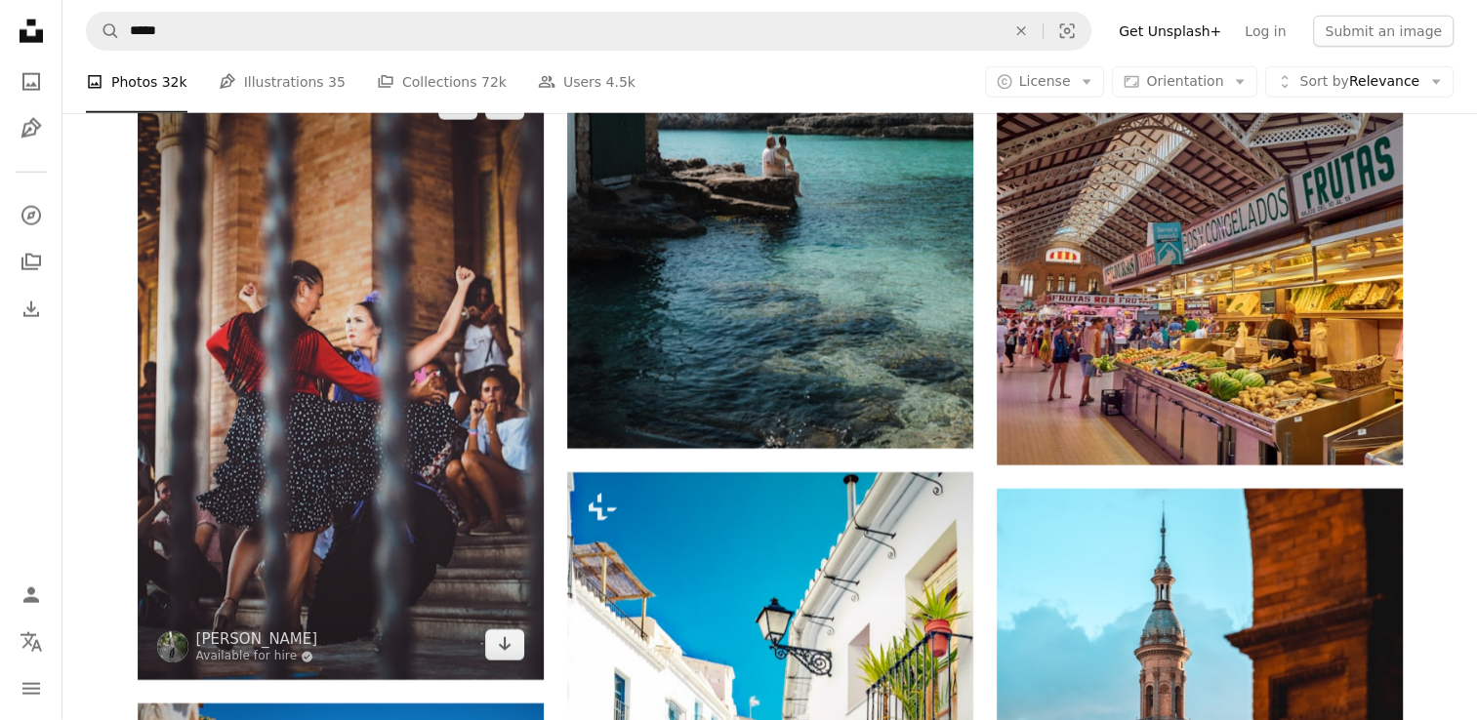
click at [462, 368] on img at bounding box center [341, 375] width 406 height 612
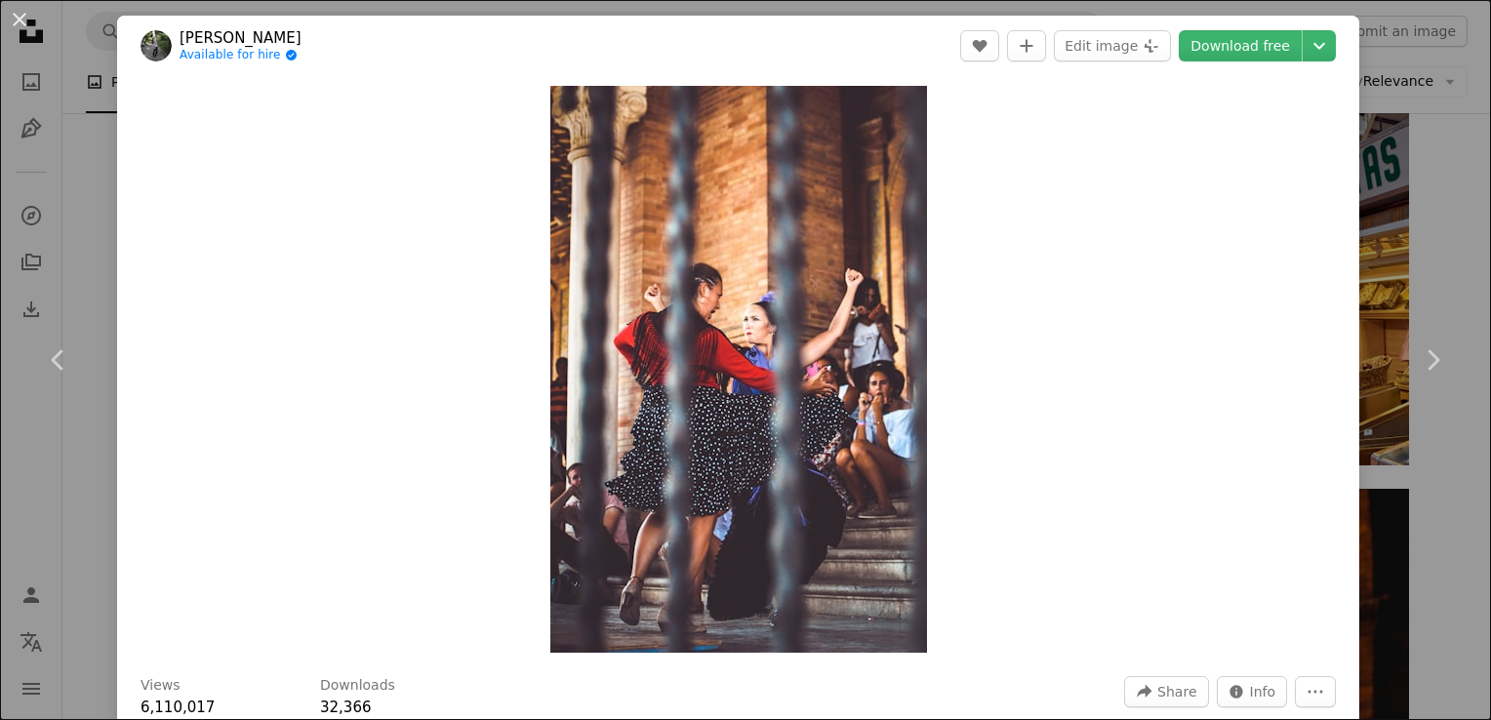
click at [94, 99] on div "An X shape Chevron left Chevron right [PERSON_NAME] Available for hire A checkm…" at bounding box center [745, 360] width 1491 height 720
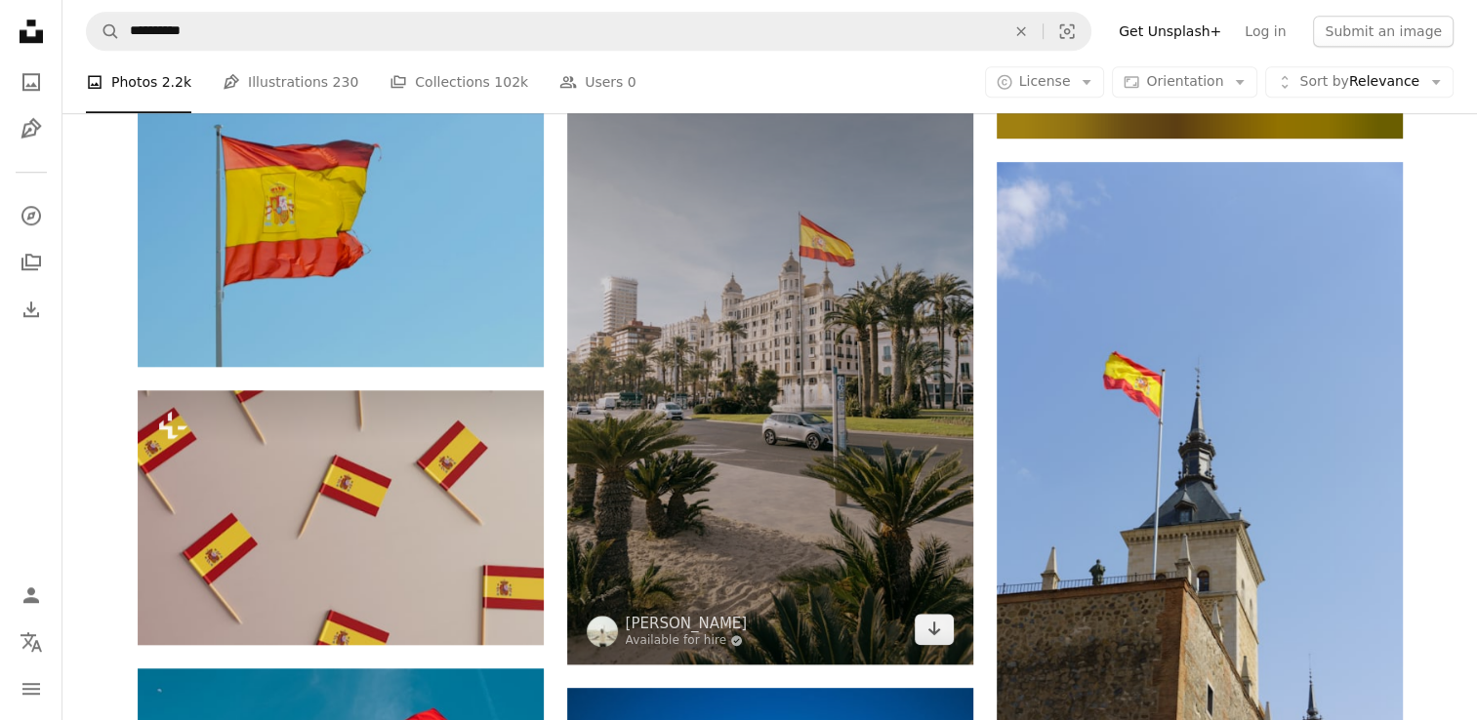
scroll to position [1657, 0]
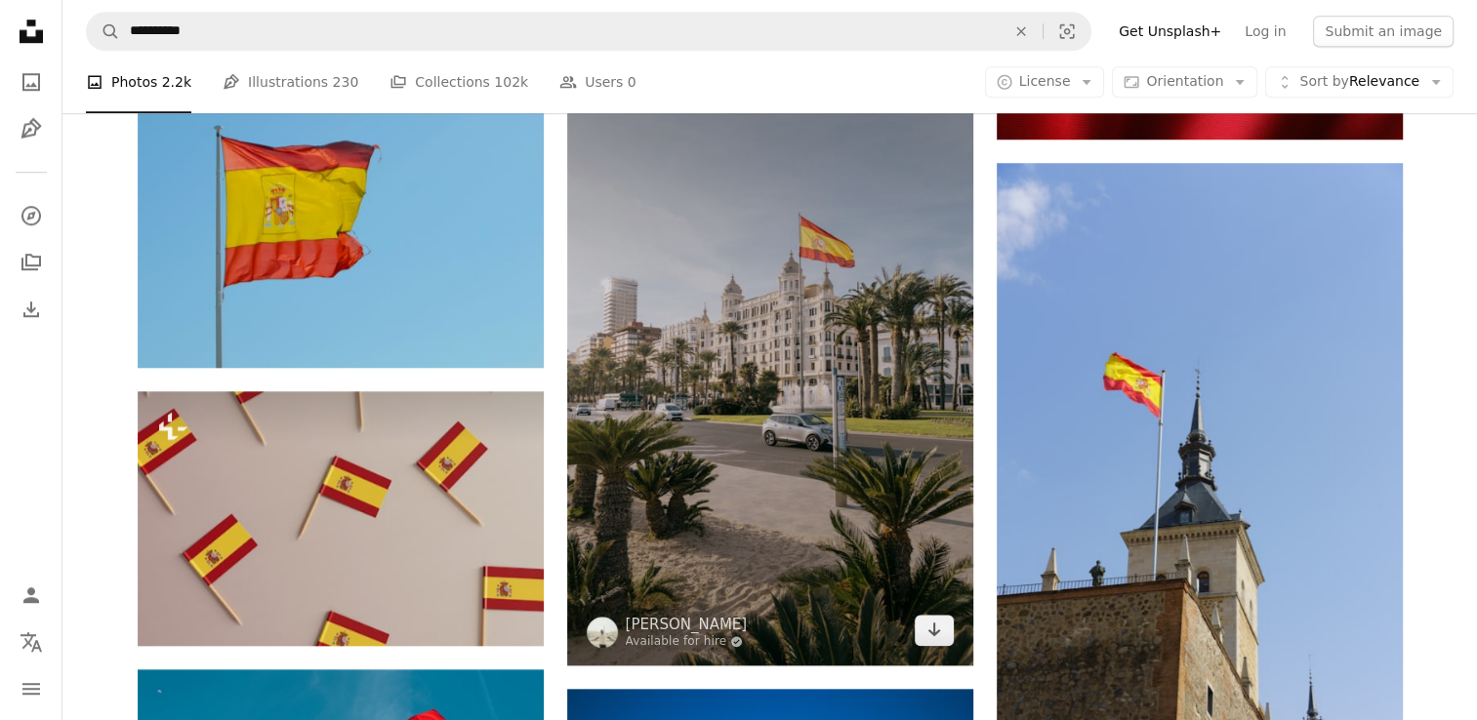
click at [812, 447] on img at bounding box center [770, 361] width 406 height 609
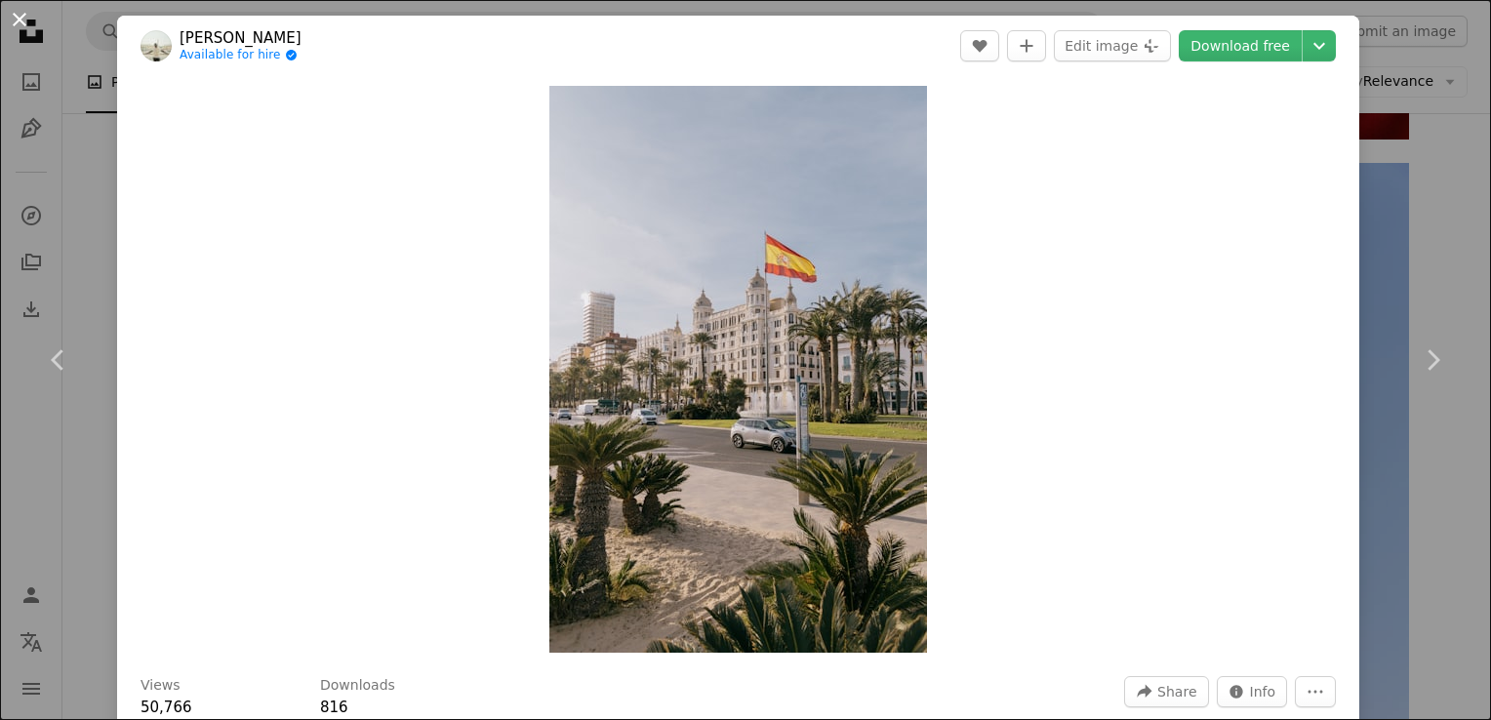
click at [27, 26] on button "An X shape" at bounding box center [19, 19] width 23 height 23
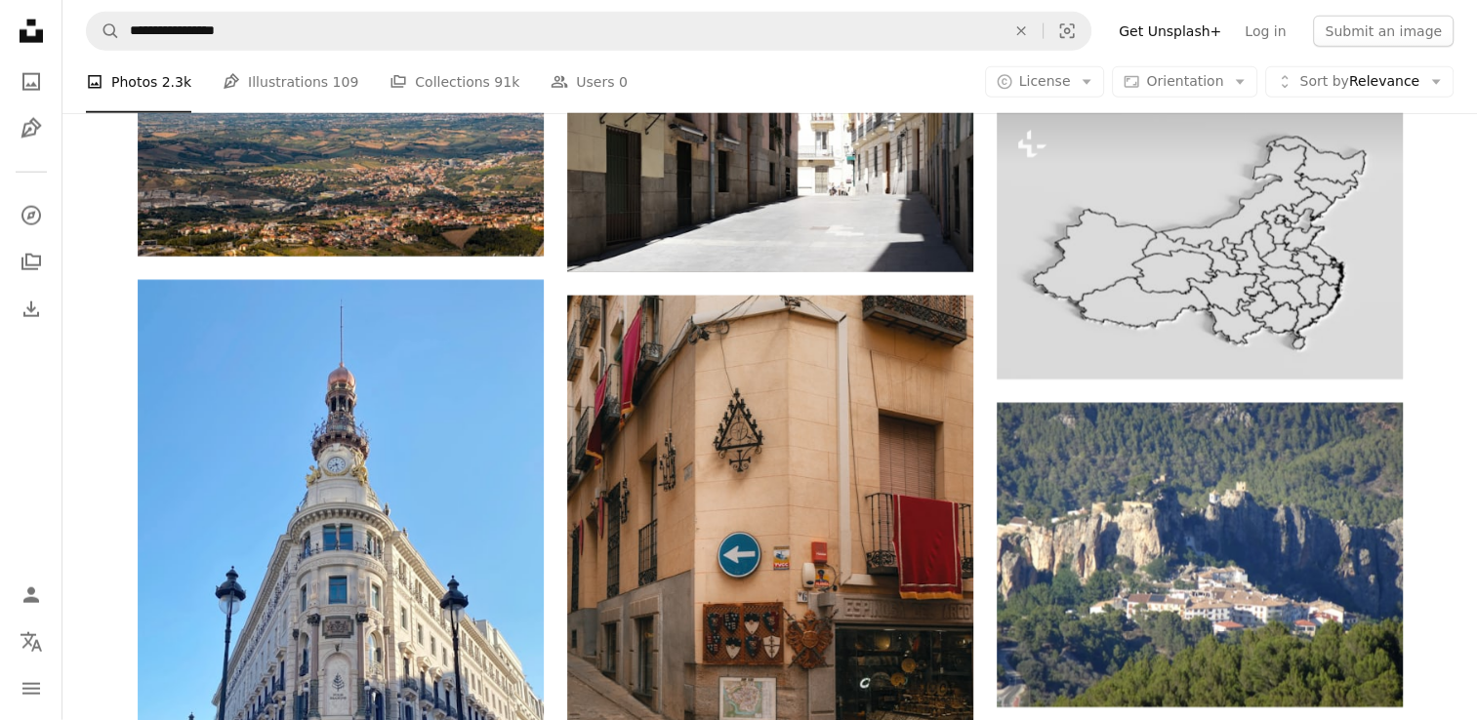
scroll to position [19552, 0]
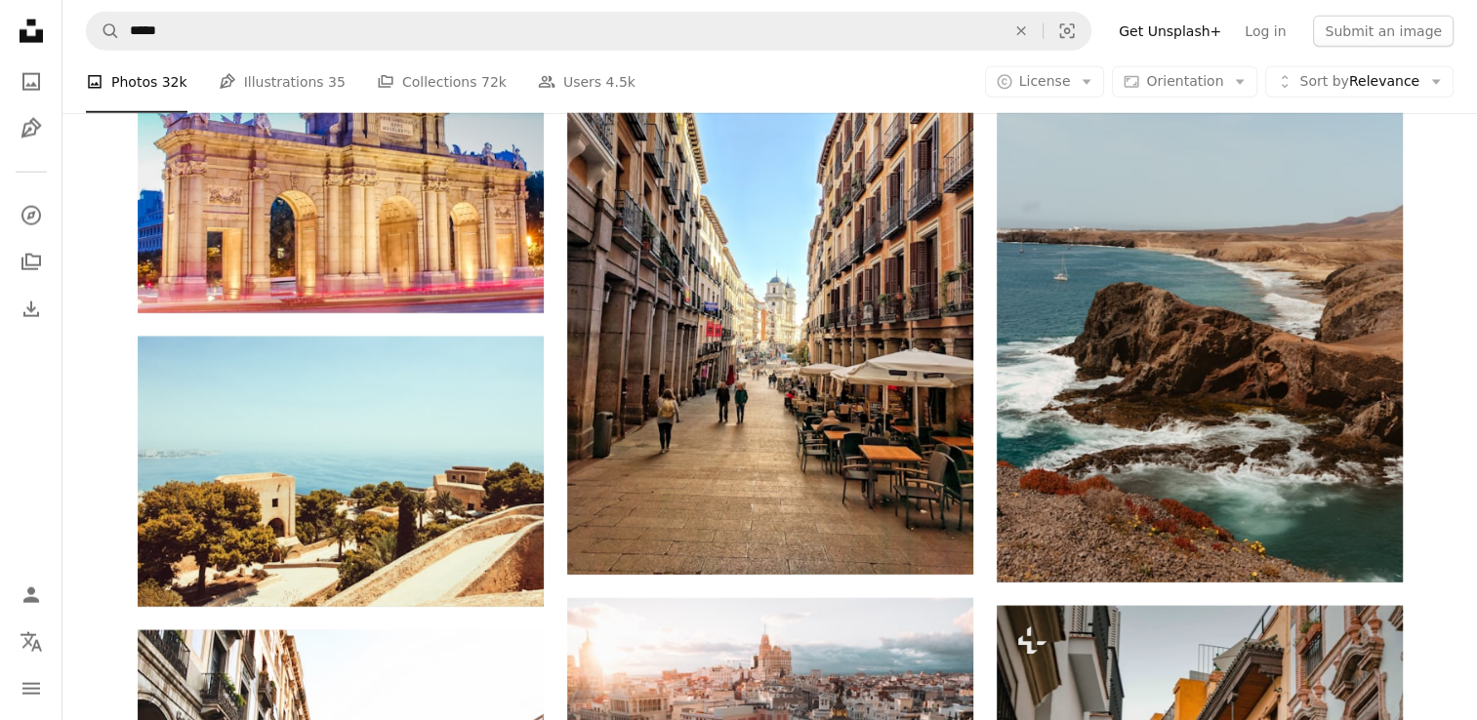
scroll to position [12049, 0]
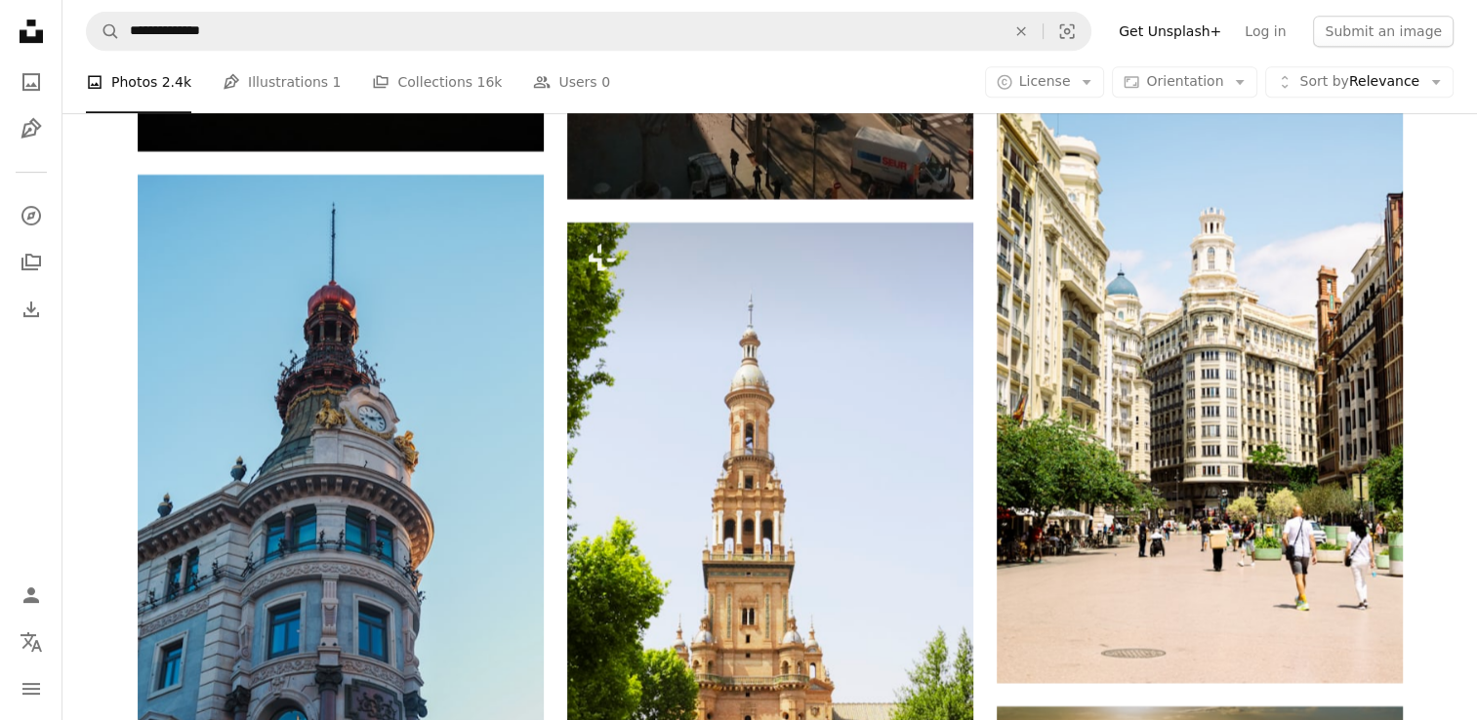
scroll to position [23054, 0]
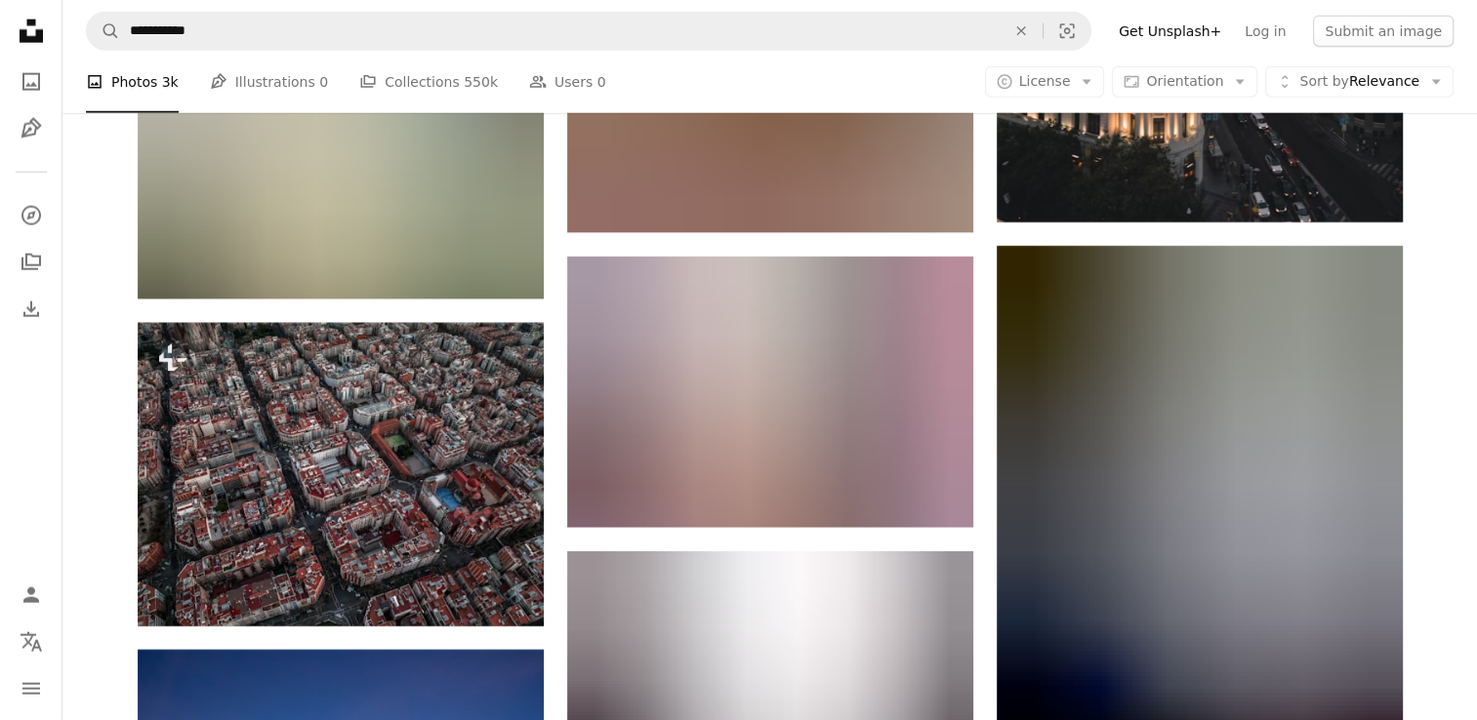
scroll to position [19732, 0]
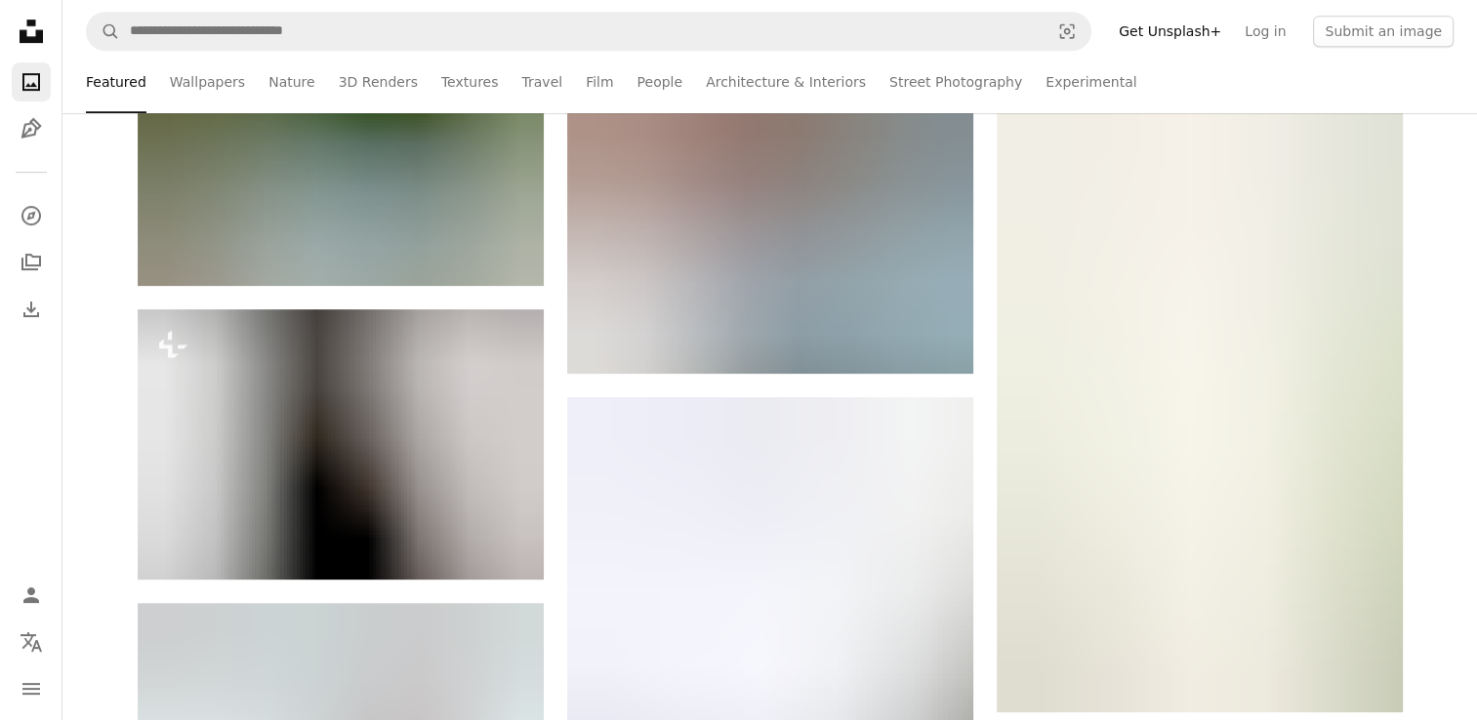
scroll to position [1004, 0]
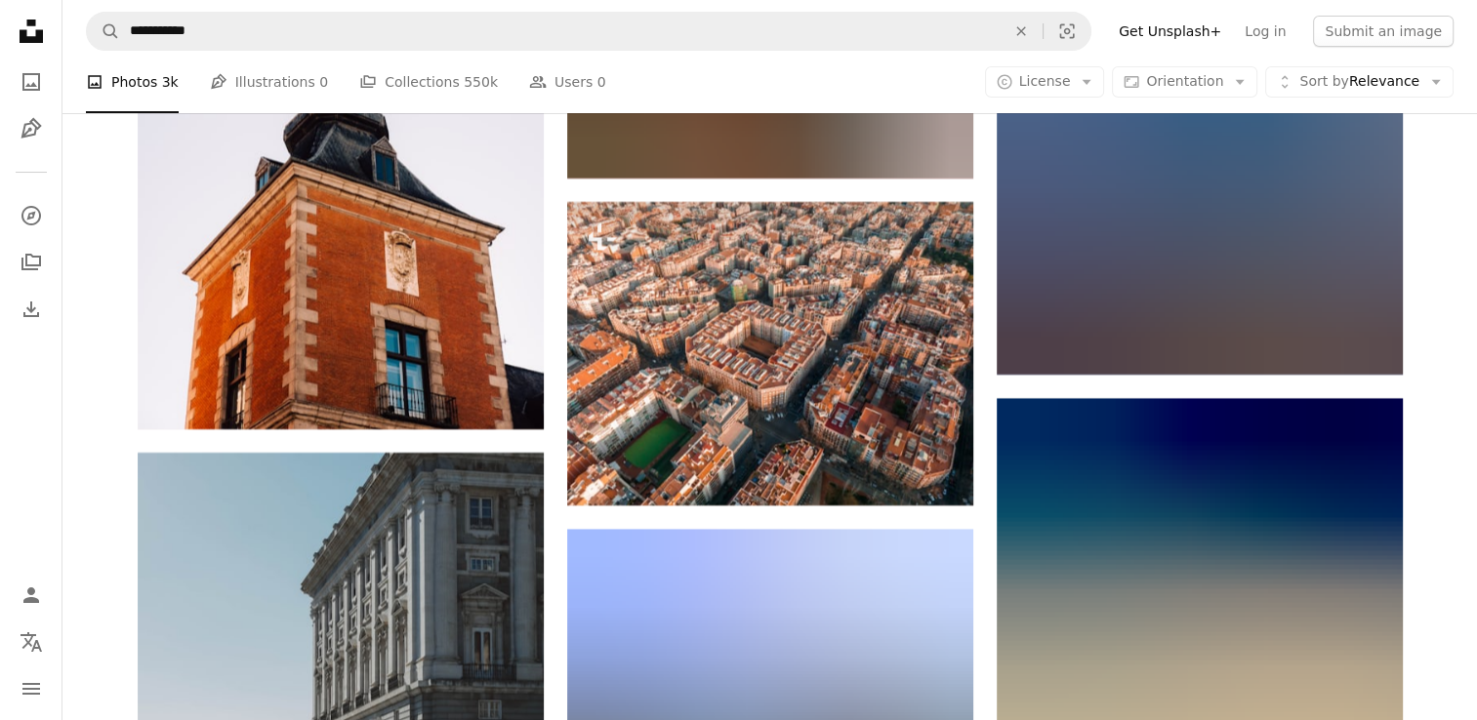
scroll to position [22123, 0]
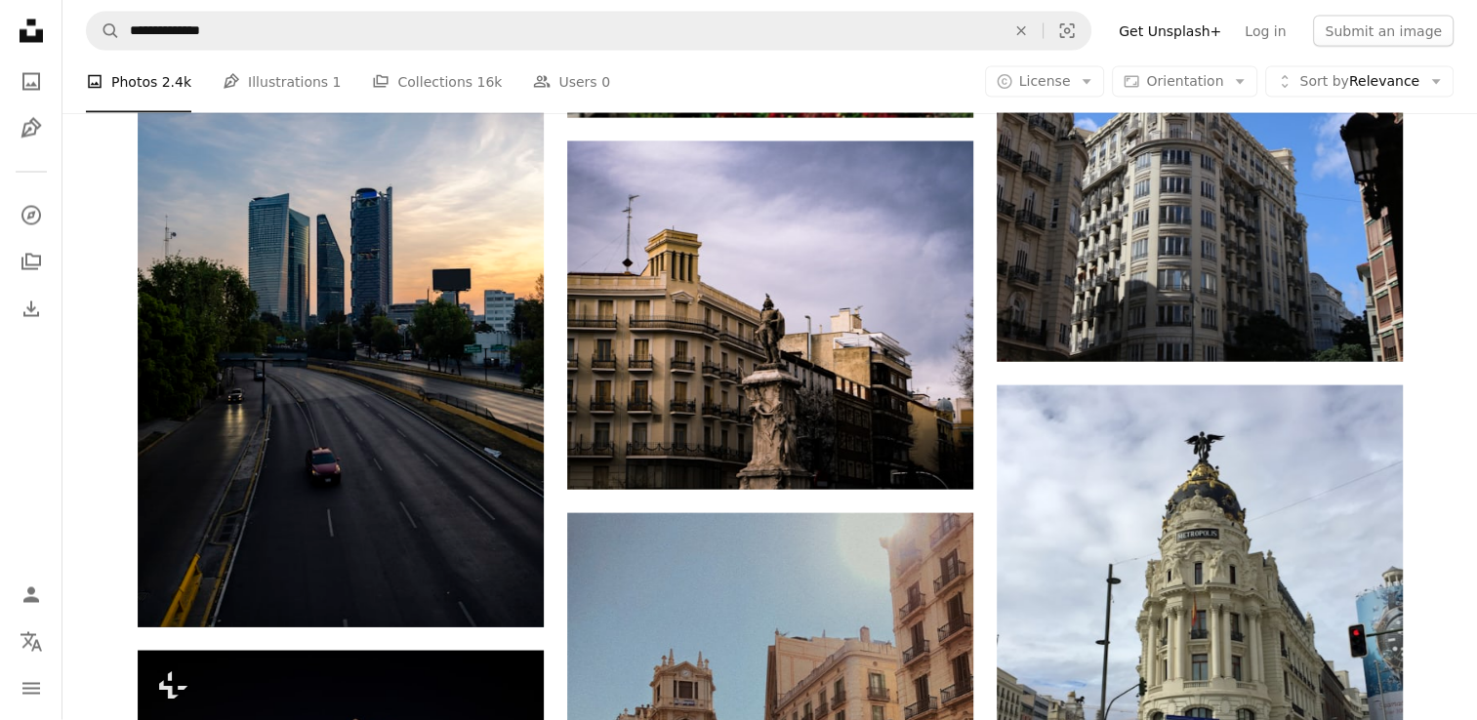
scroll to position [26441, 0]
